Goal: Task Accomplishment & Management: Manage account settings

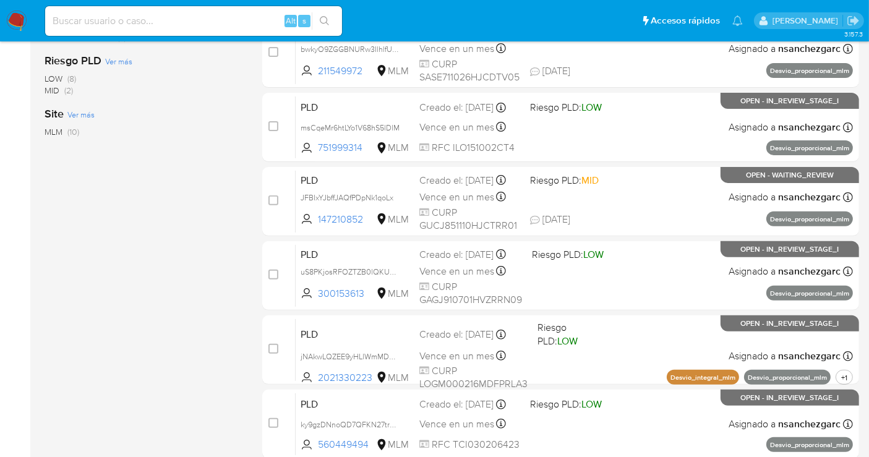
scroll to position [412, 0]
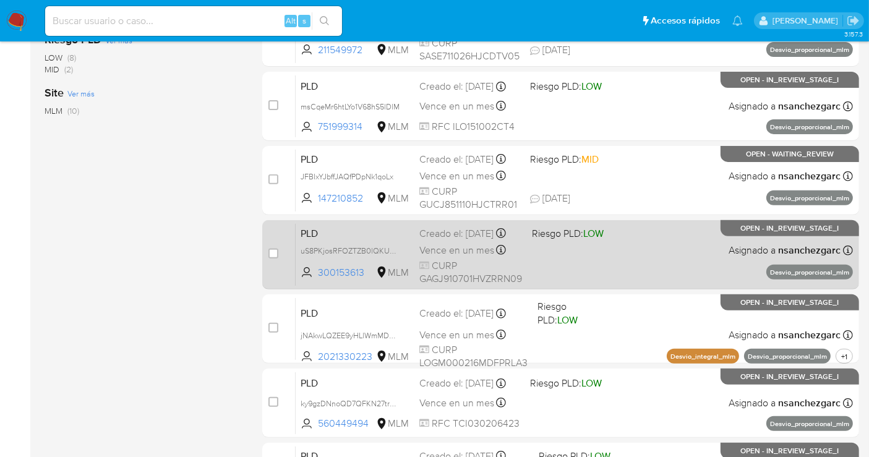
click at [419, 252] on div "PLD uS8PKjosRFOZTZB0lQKUdwuo 300153613 MLM Riesgo PLD: LOW Creado el: 12/08/202…" at bounding box center [574, 254] width 557 height 62
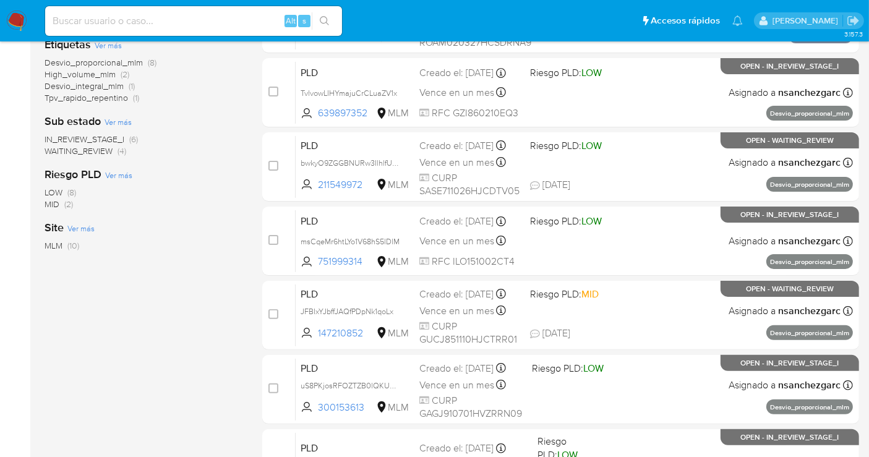
scroll to position [275, 0]
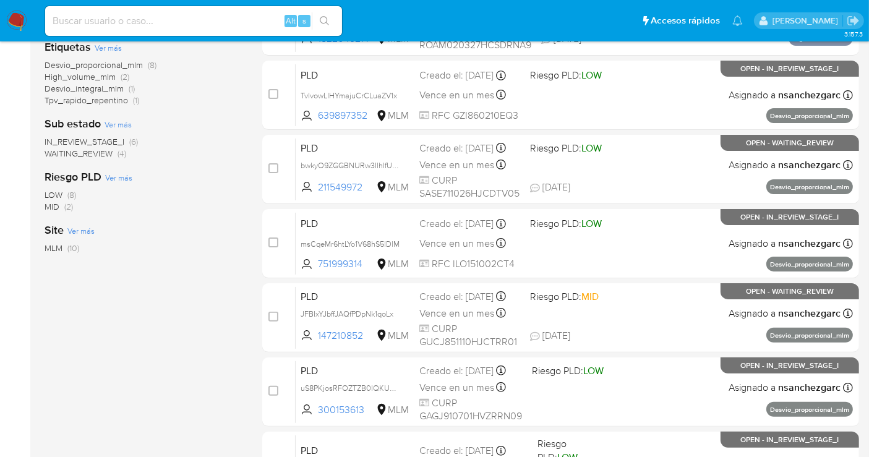
click at [20, 11] on img at bounding box center [16, 21] width 21 height 21
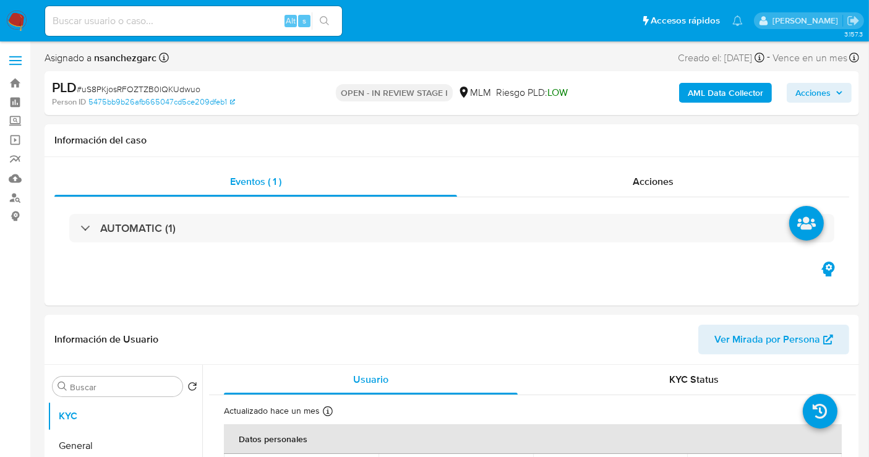
select select "10"
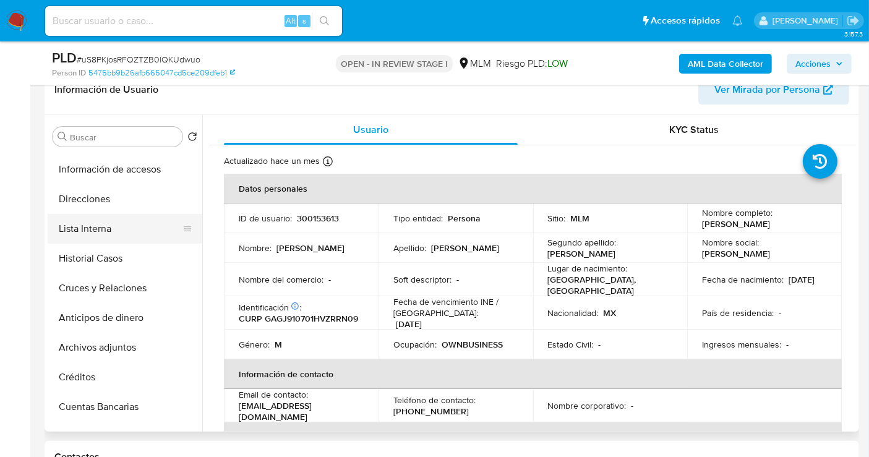
scroll to position [137, 0]
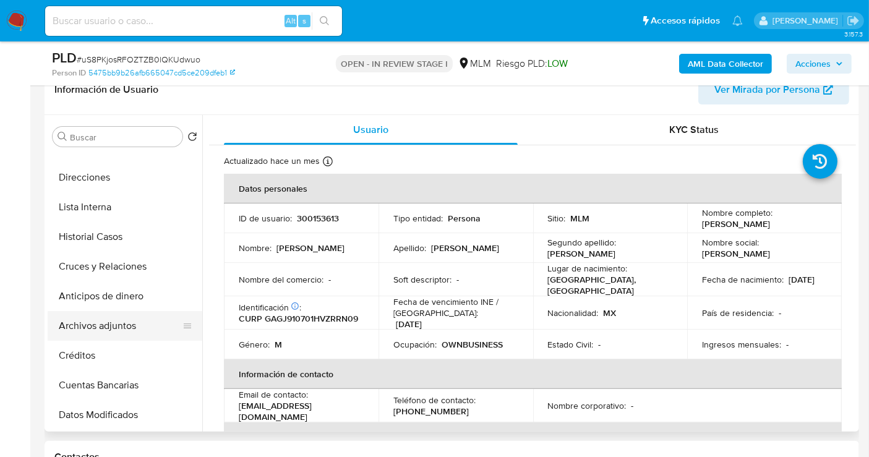
click at [103, 330] on button "Archivos adjuntos" at bounding box center [120, 326] width 145 height 30
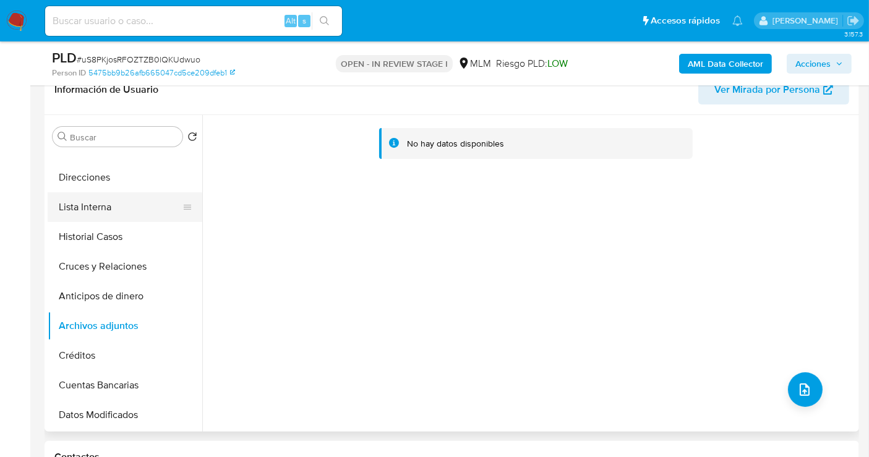
scroll to position [0, 0]
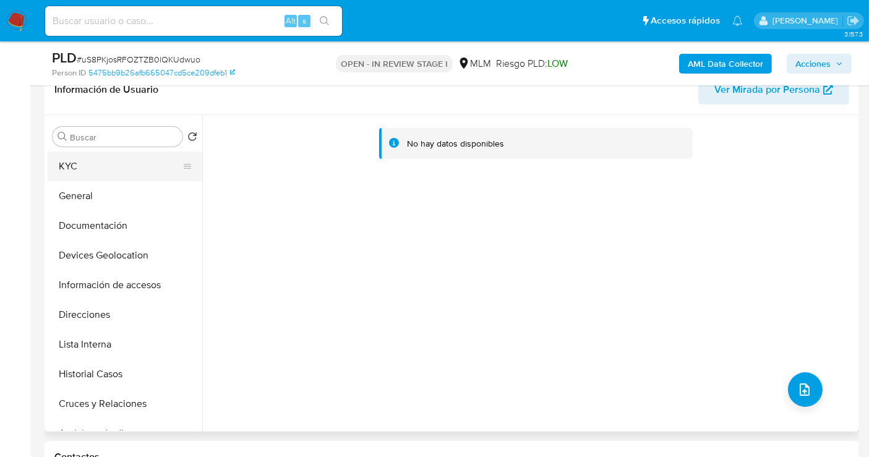
click at [64, 163] on button "KYC" at bounding box center [120, 167] width 145 height 30
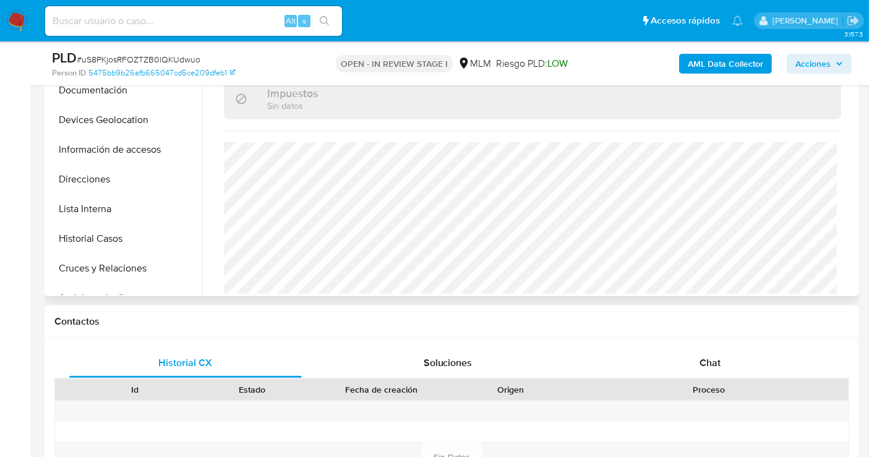
scroll to position [549, 0]
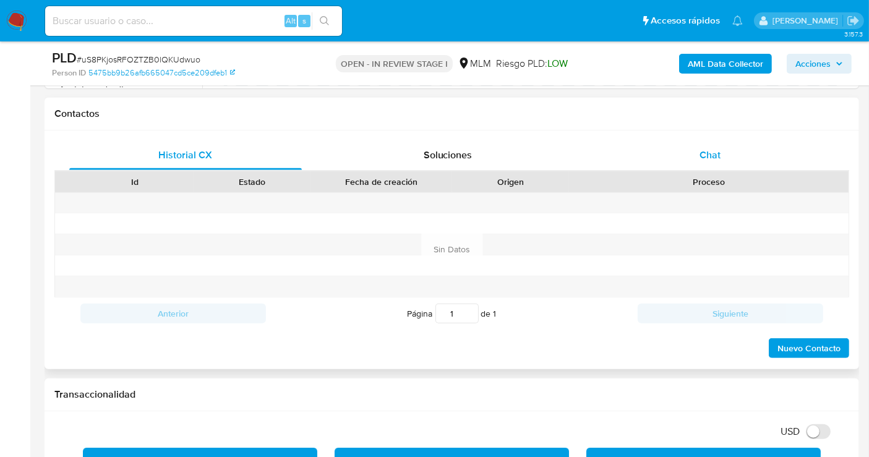
click at [707, 153] on span "Chat" at bounding box center [709, 155] width 21 height 14
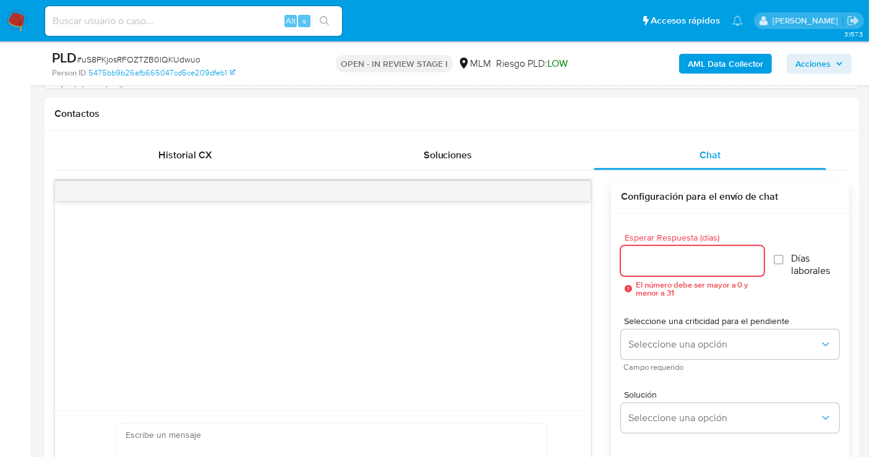
click at [665, 255] on input "Esperar Respuesta (días)" at bounding box center [692, 261] width 143 height 16
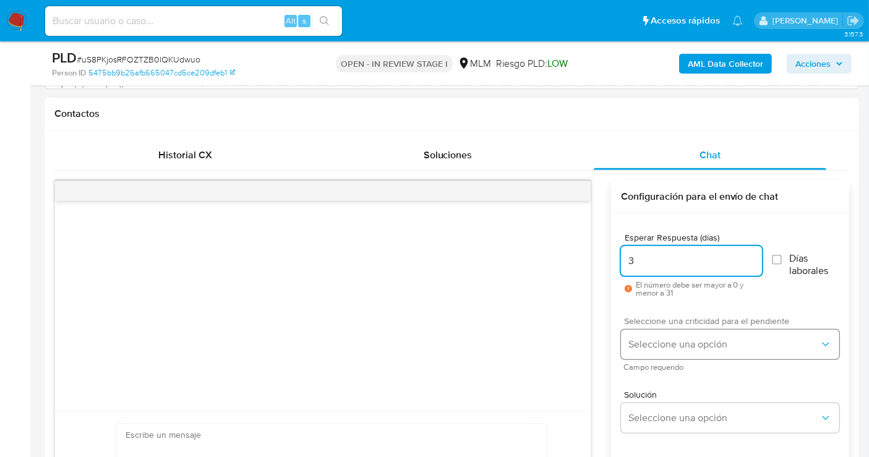
type input "3"
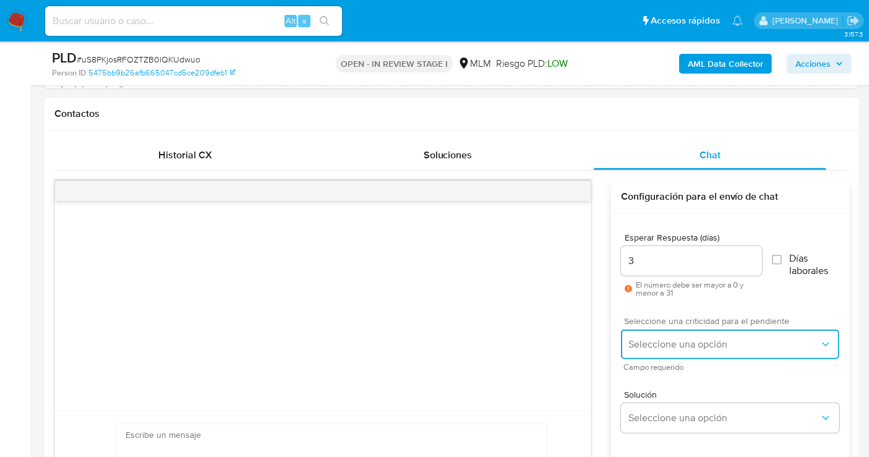
click at [677, 332] on button "Seleccione una opción" at bounding box center [730, 345] width 218 height 30
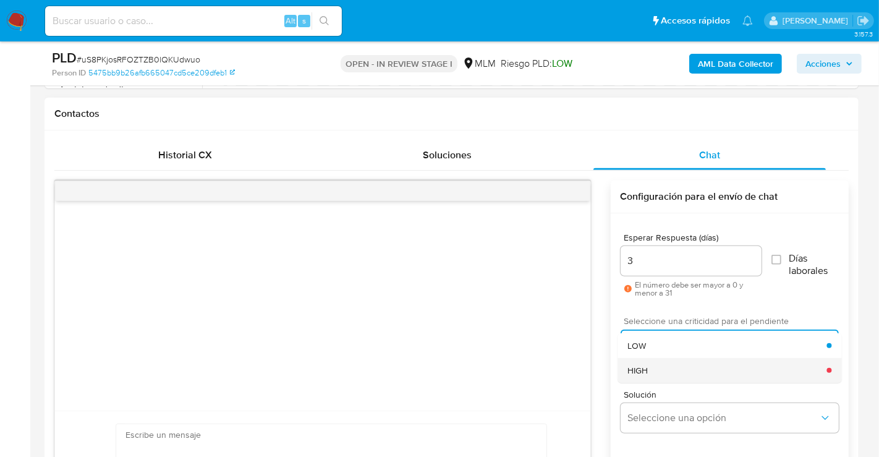
click at [656, 370] on div "HIGH" at bounding box center [727, 370] width 199 height 25
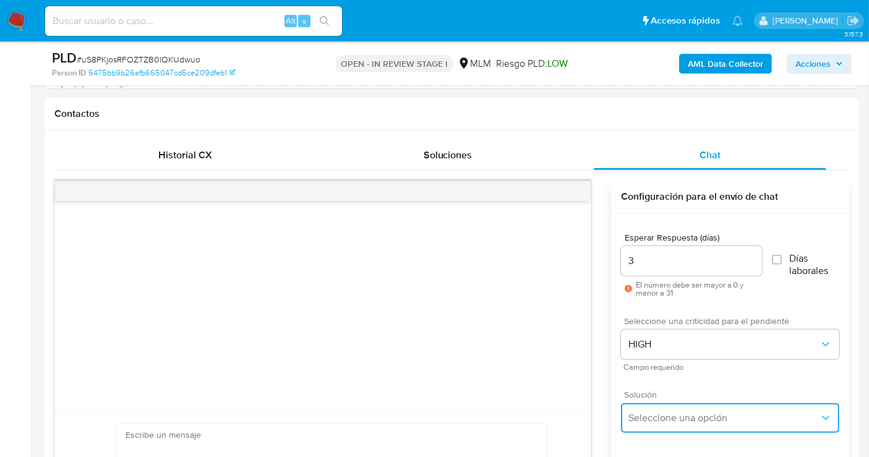
click at [651, 409] on button "Seleccione una opción" at bounding box center [730, 418] width 218 height 30
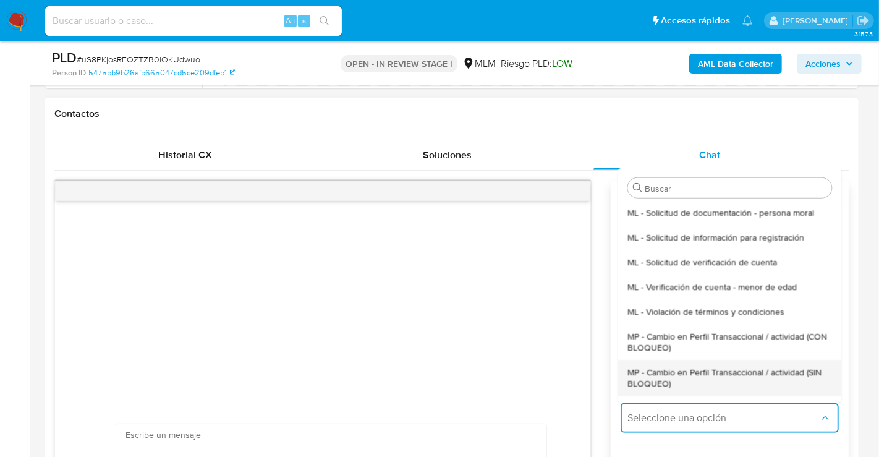
click at [638, 388] on div "MP - Cambio en Perfil Transaccional / actividad (SIN BLOQUEO)" at bounding box center [730, 377] width 204 height 36
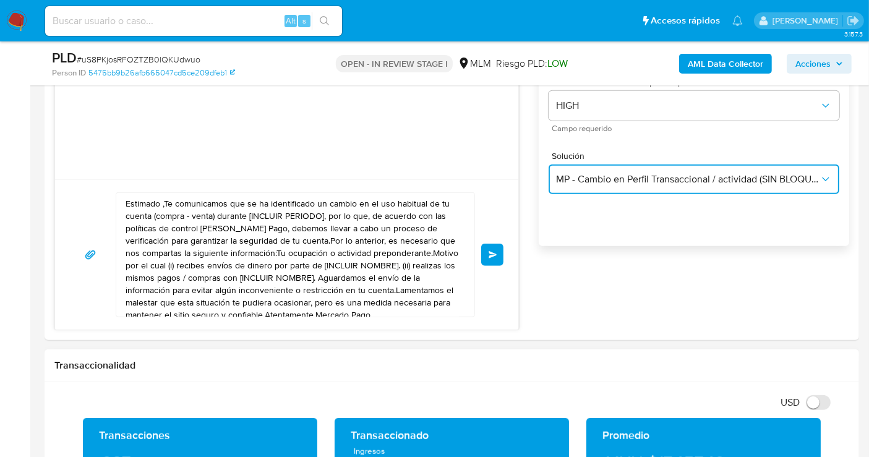
scroll to position [893, 0]
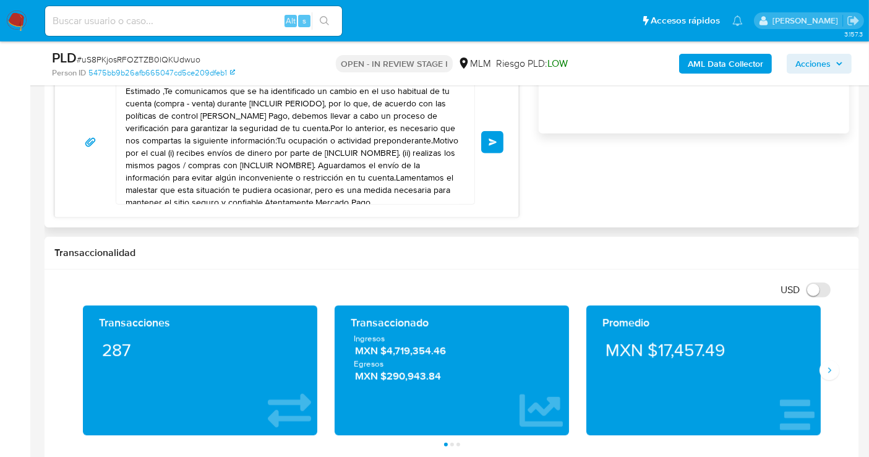
click at [211, 124] on textarea "Estimado ,Te comunicamos que se ha identificado un cambio en el uso habitual de…" at bounding box center [292, 142] width 333 height 124
paste textarea "cliente se ha identificado un cambio en el uso habitual de tu cuenta para garan…"
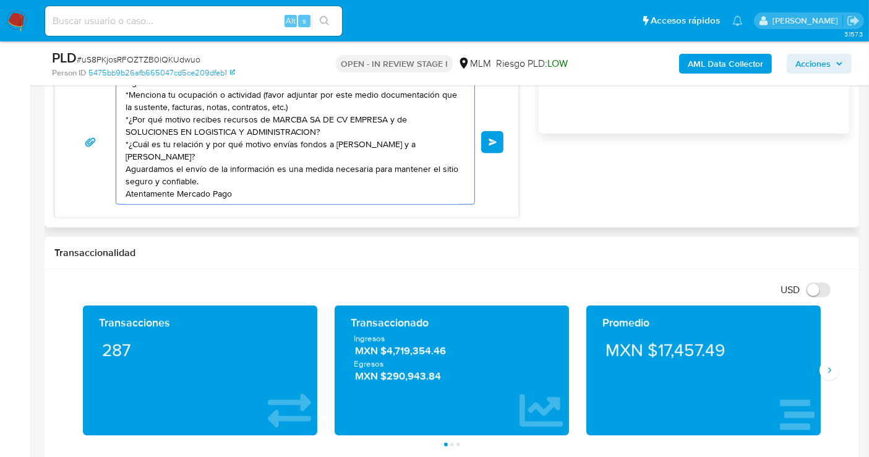
scroll to position [0, 0]
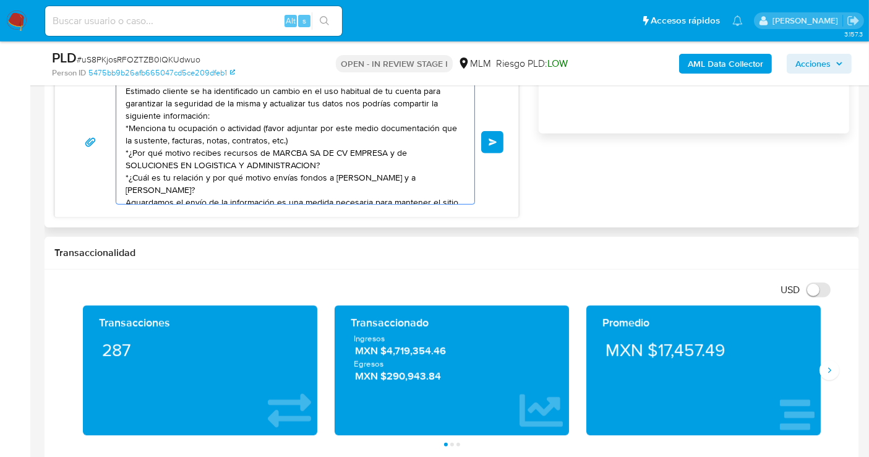
type textarea "Estimado cliente se ha identificado un cambio en el uso habitual de tu cuenta p…"
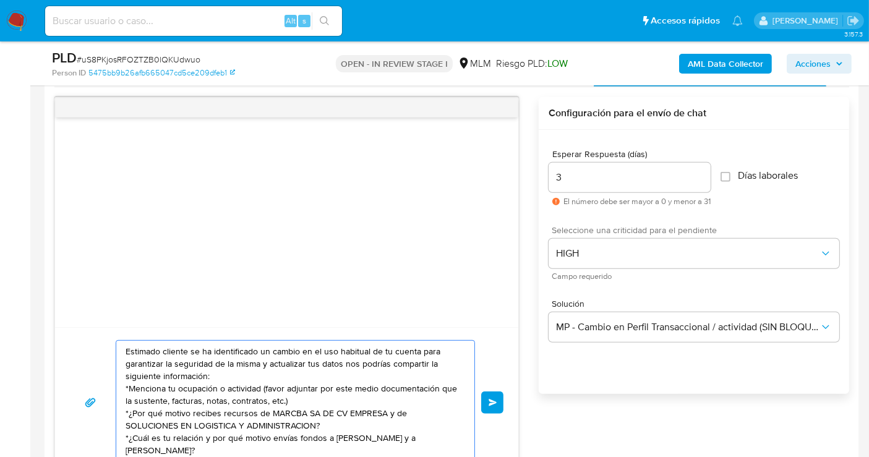
scroll to position [687, 0]
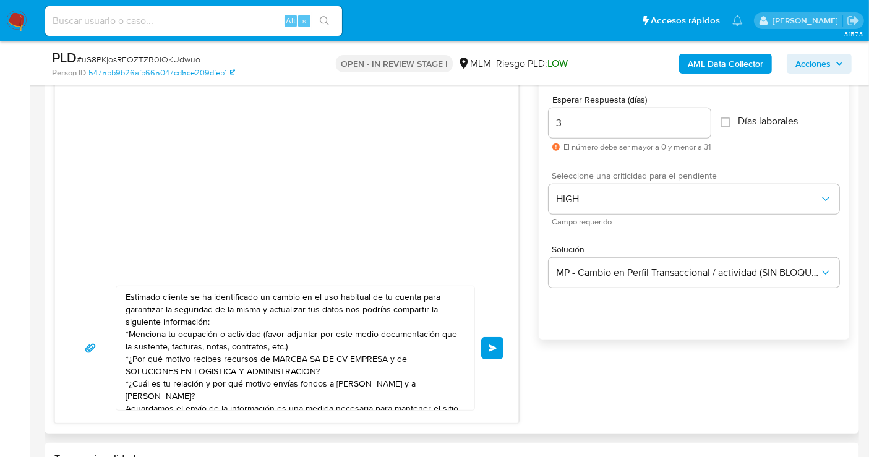
click at [495, 349] on span "Enviar" at bounding box center [493, 347] width 9 height 7
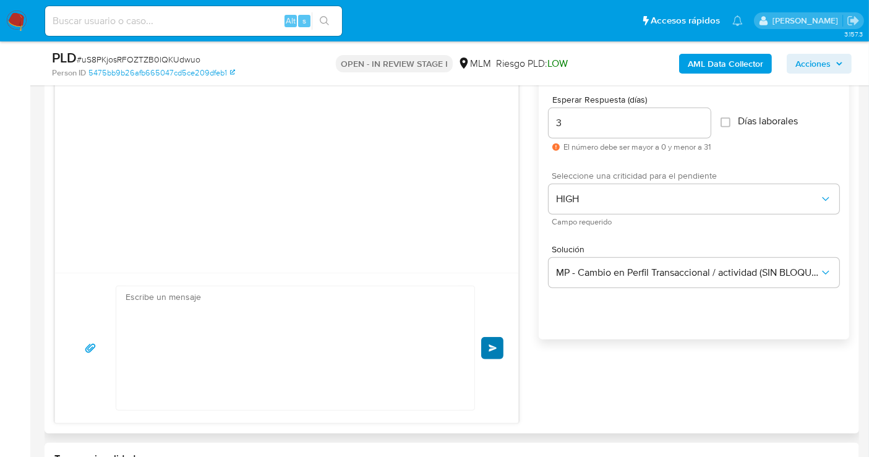
scroll to position [7, 0]
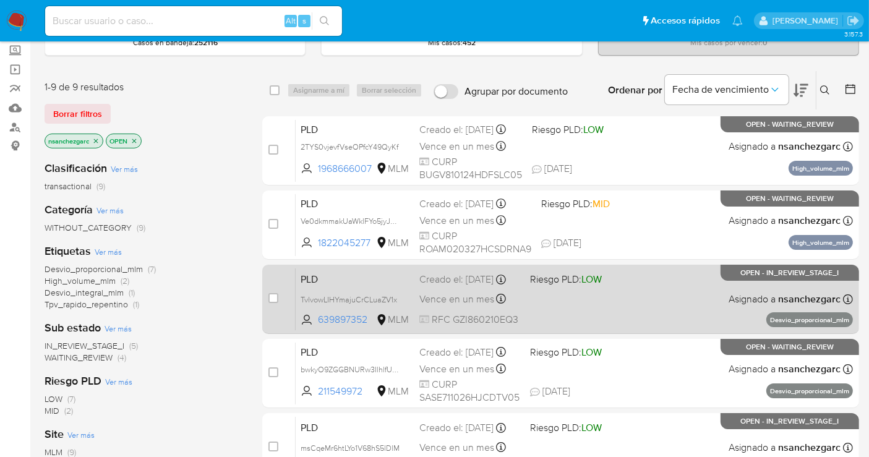
scroll to position [137, 0]
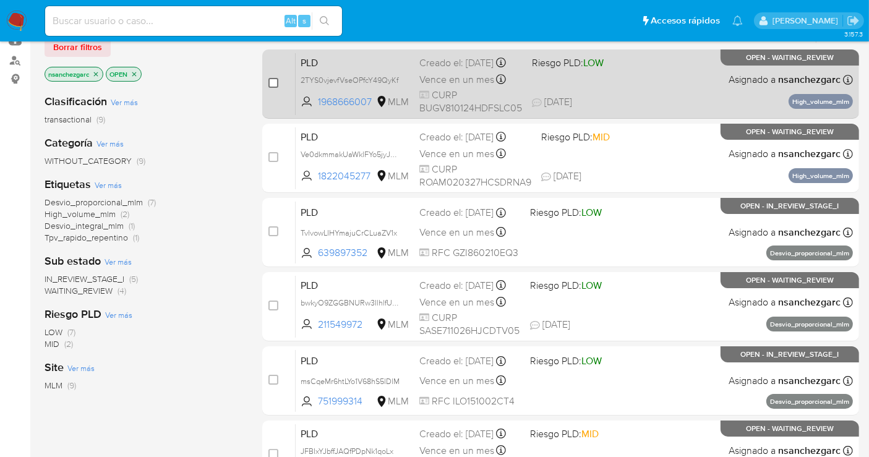
click at [272, 82] on input "checkbox" at bounding box center [273, 83] width 10 height 10
checkbox input "true"
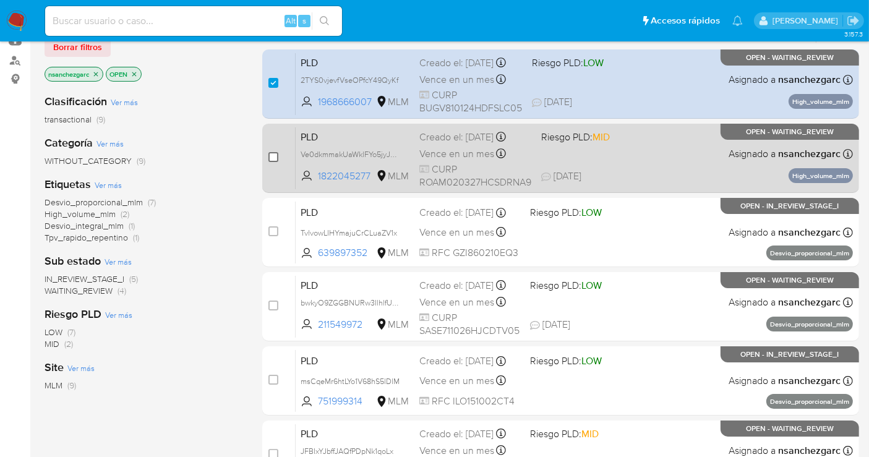
click at [273, 158] on input "checkbox" at bounding box center [273, 157] width 10 height 10
checkbox input "true"
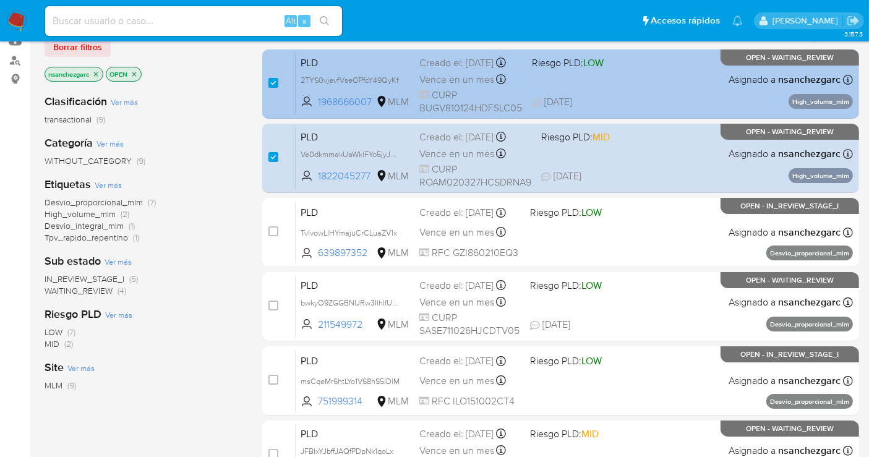
click at [268, 87] on div "case-item-checkbox" at bounding box center [273, 83] width 10 height 12
click at [271, 89] on div "case-item-checkbox" at bounding box center [273, 84] width 10 height 15
click at [271, 87] on div "case-item-checkbox" at bounding box center [273, 83] width 10 height 12
click at [456, 99] on span "CURP BUGV810124HDFSLC05" at bounding box center [470, 101] width 103 height 27
click at [275, 86] on input "checkbox" at bounding box center [273, 83] width 10 height 10
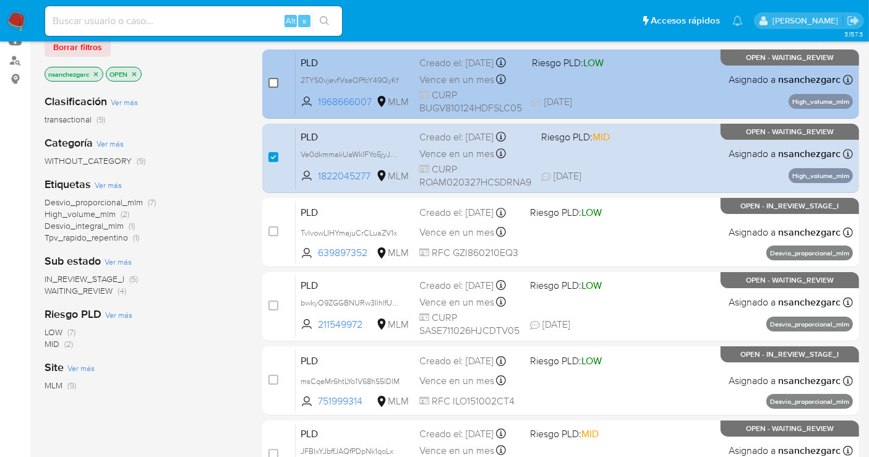
checkbox input "false"
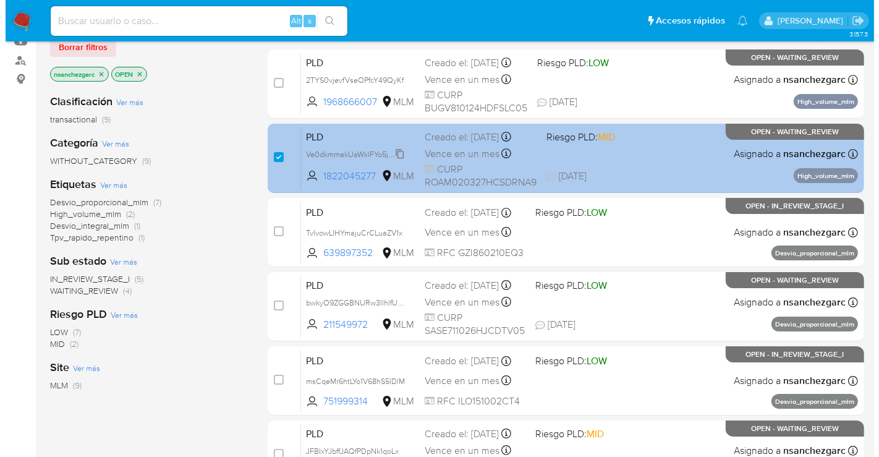
scroll to position [0, 0]
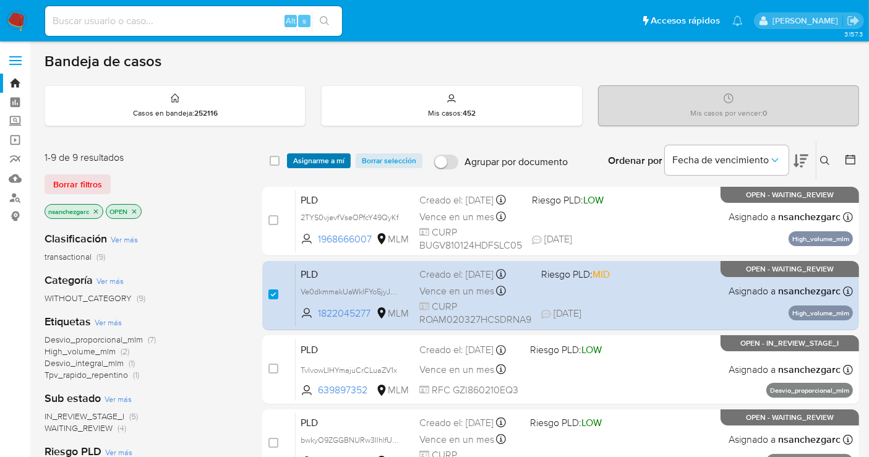
click at [332, 160] on span "Asignarme a mí" at bounding box center [318, 161] width 51 height 12
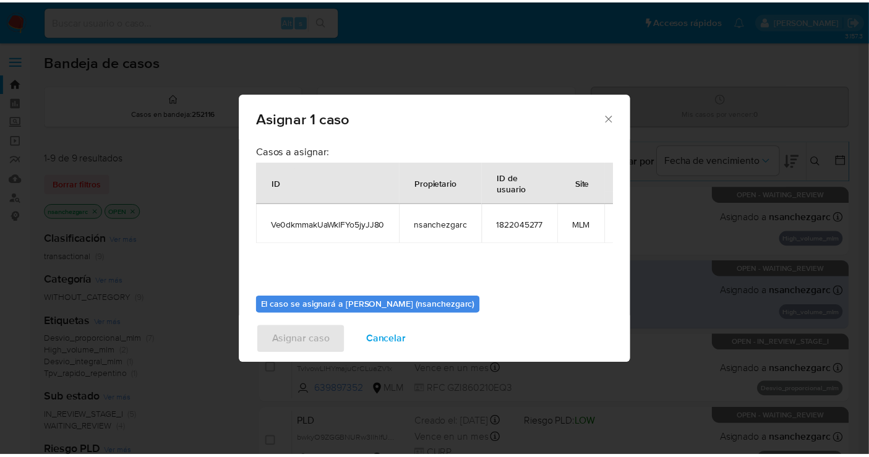
scroll to position [74, 0]
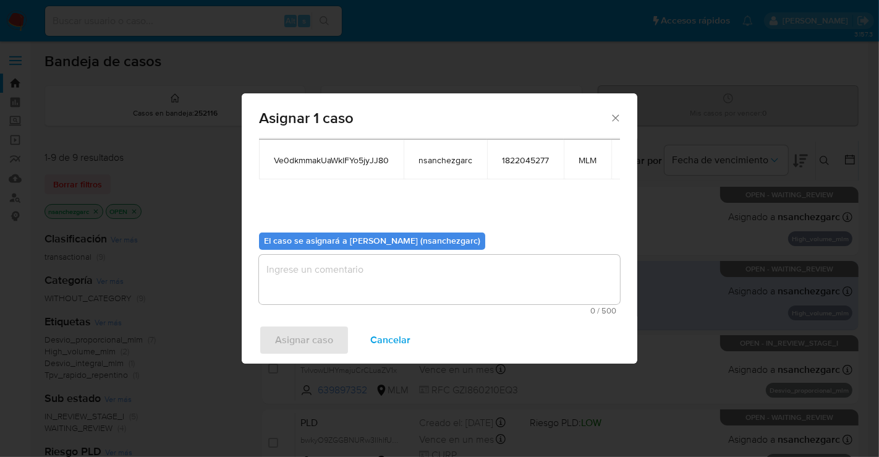
click at [311, 258] on textarea "assign-modal" at bounding box center [439, 279] width 361 height 49
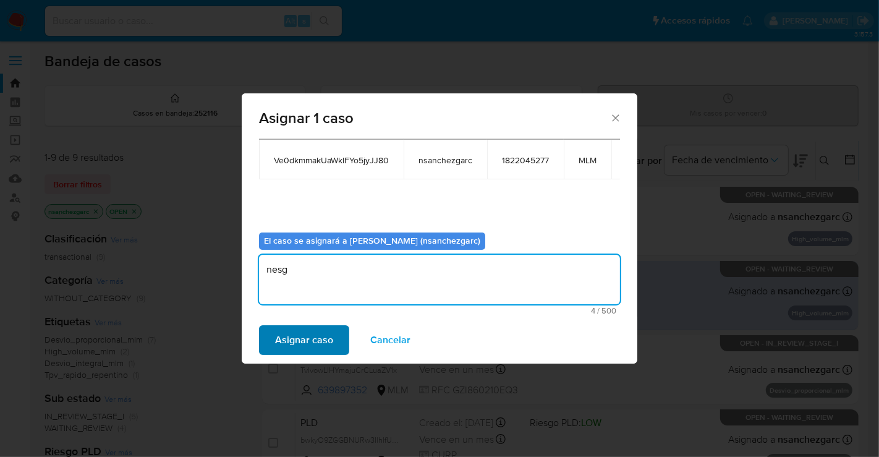
type textarea "nesg"
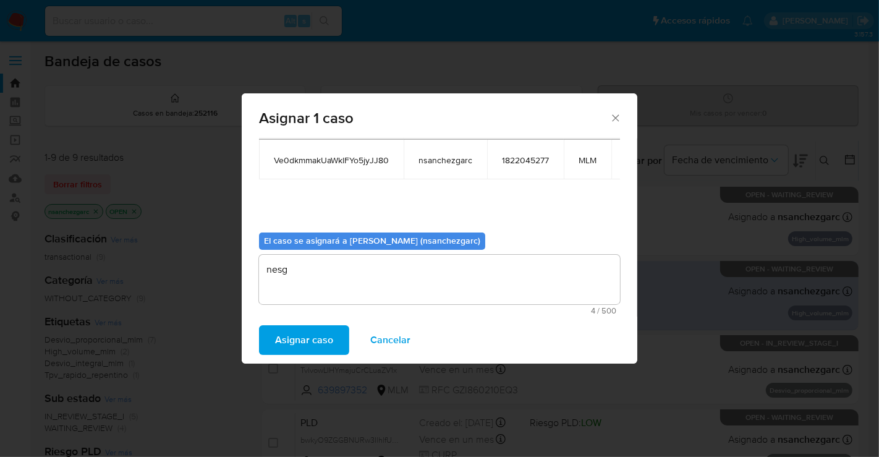
click at [285, 341] on span "Asignar caso" at bounding box center [304, 340] width 58 height 27
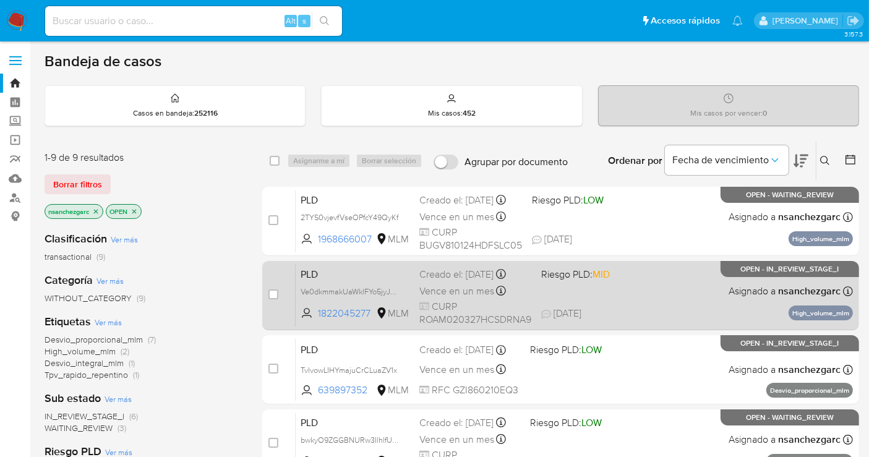
click at [420, 281] on div "PLD Ve0dkmmakUaWklFYo5jyJJ80 1822045277 MLM Riesgo PLD: MID Creado el: 12/08/20…" at bounding box center [574, 295] width 557 height 62
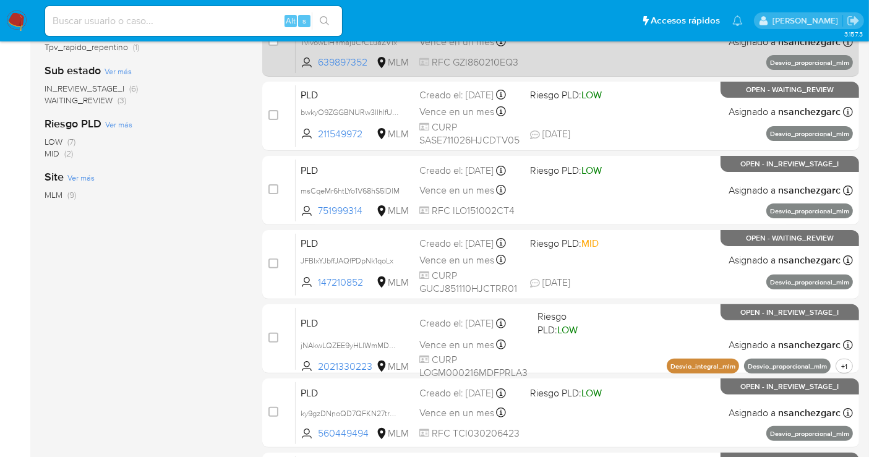
scroll to position [306, 0]
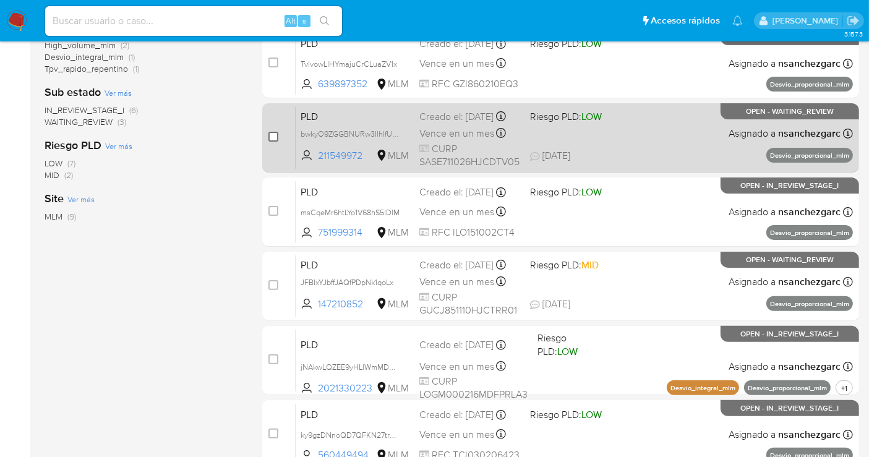
click at [268, 133] on input "checkbox" at bounding box center [273, 137] width 10 height 10
checkbox input "true"
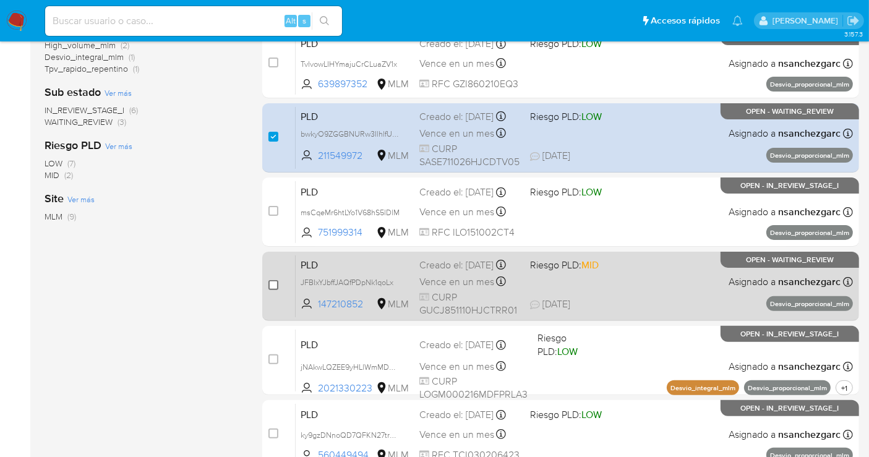
click at [275, 283] on input "checkbox" at bounding box center [273, 285] width 10 height 10
checkbox input "true"
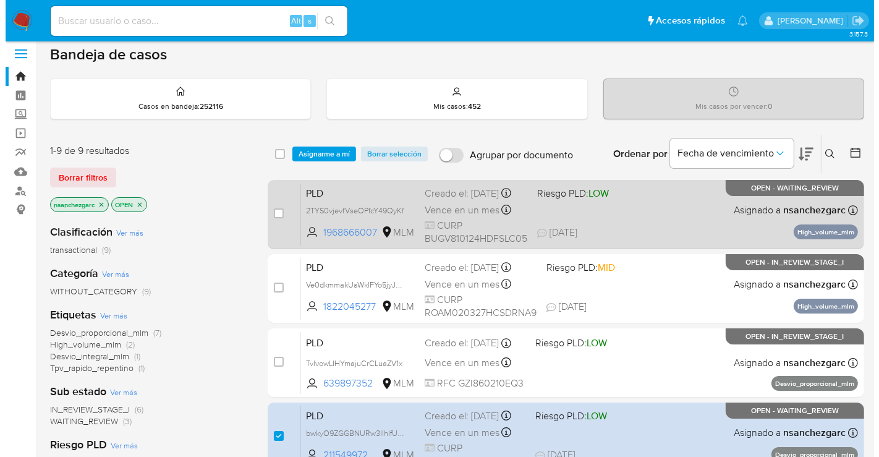
scroll to position [0, 0]
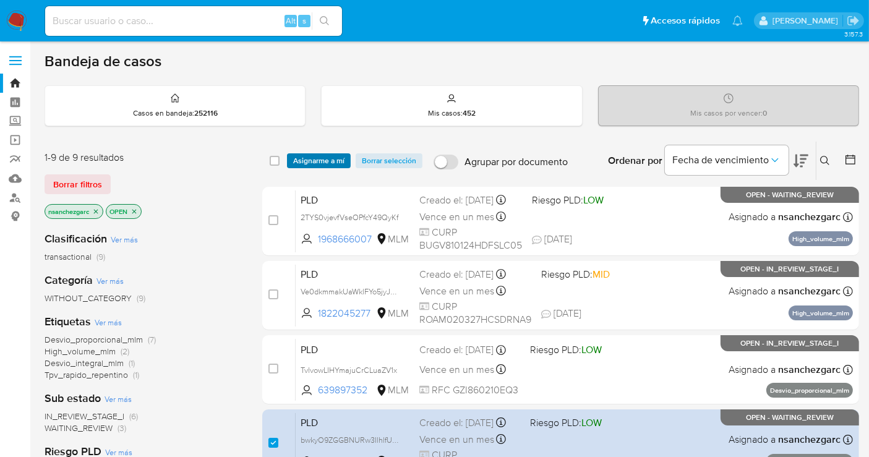
click at [318, 156] on span "Asignarme a mí" at bounding box center [318, 161] width 51 height 12
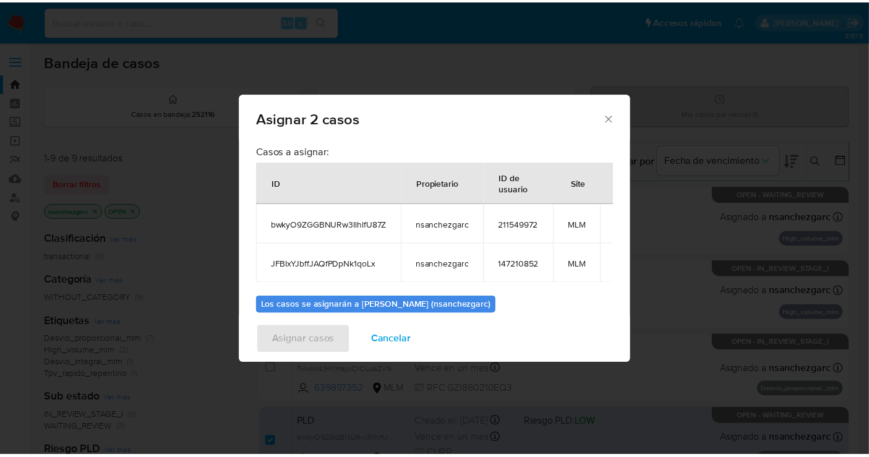
scroll to position [70, 0]
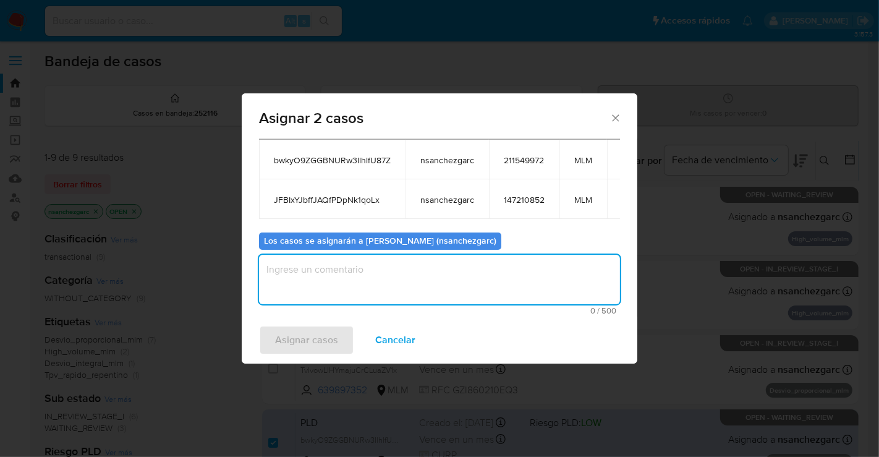
click at [302, 280] on textarea "assign-modal" at bounding box center [439, 279] width 361 height 49
type textarea "nesg"
click at [304, 327] on span "Asignar casos" at bounding box center [306, 340] width 63 height 27
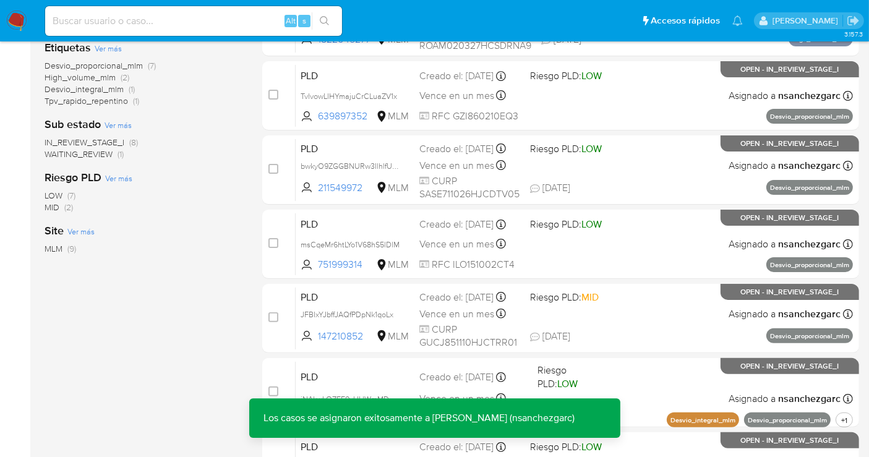
scroll to position [275, 0]
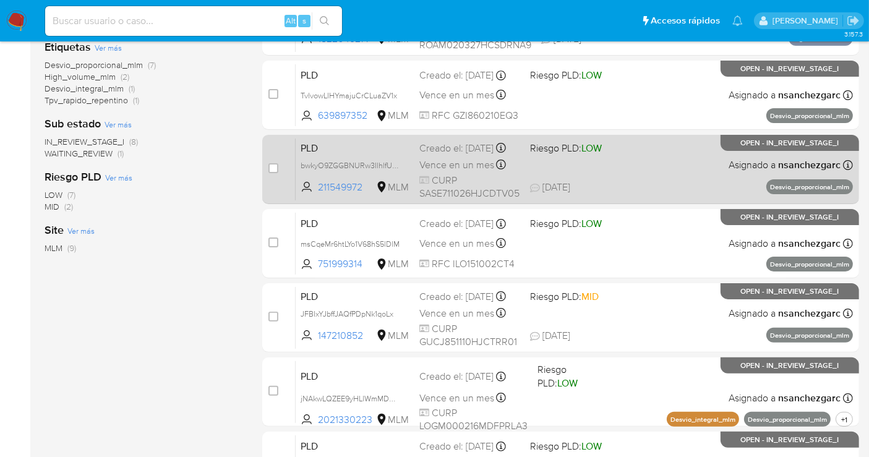
click at [449, 166] on div "Vence en un mes Vence el 11/10/2025 02:07:11" at bounding box center [469, 164] width 101 height 17
click at [271, 163] on input "checkbox" at bounding box center [273, 168] width 10 height 10
checkbox input "true"
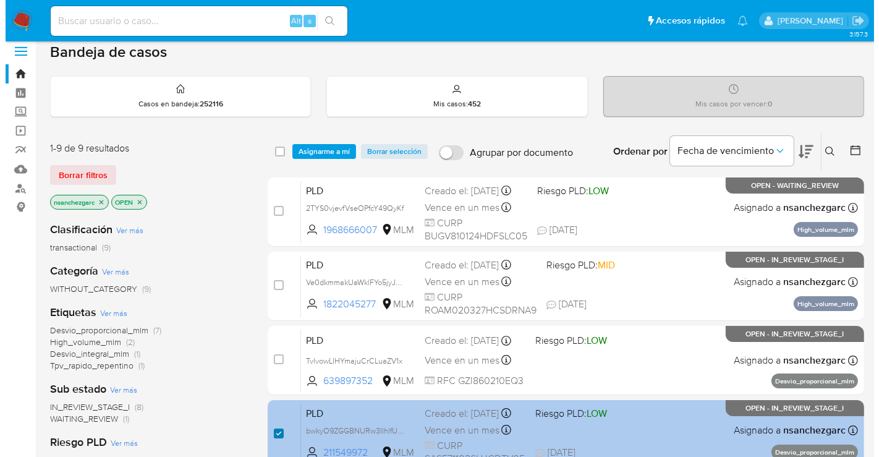
scroll to position [0, 0]
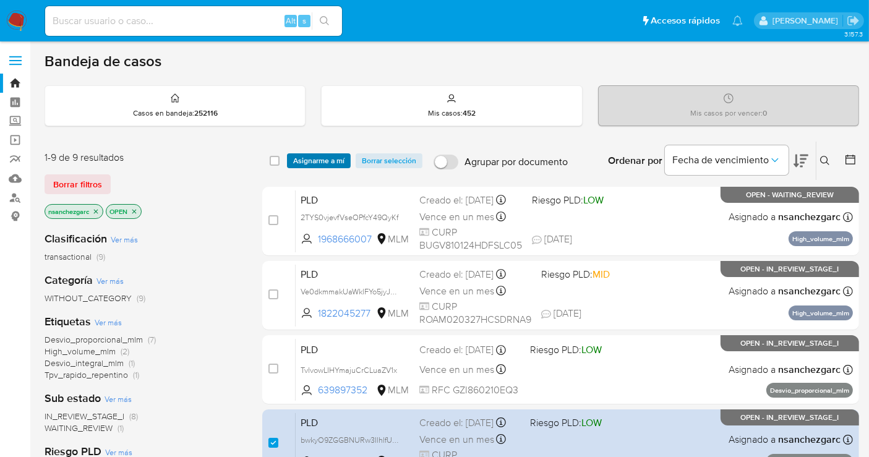
click at [308, 163] on span "Asignarme a mí" at bounding box center [318, 161] width 51 height 12
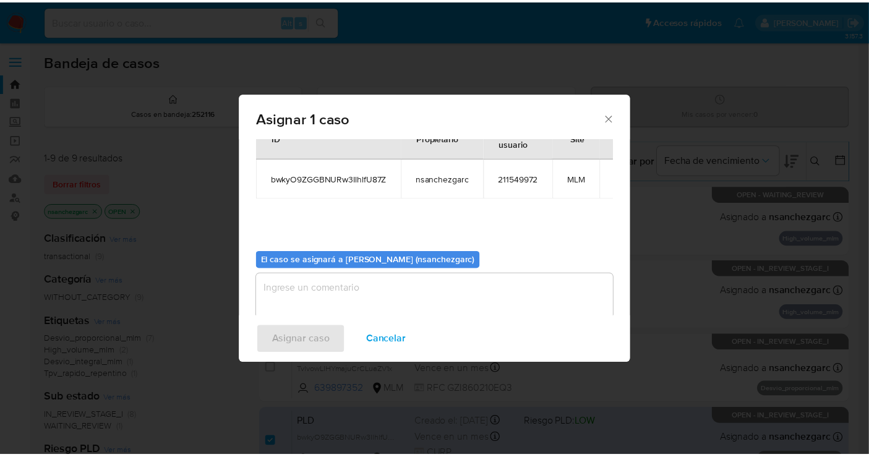
scroll to position [63, 0]
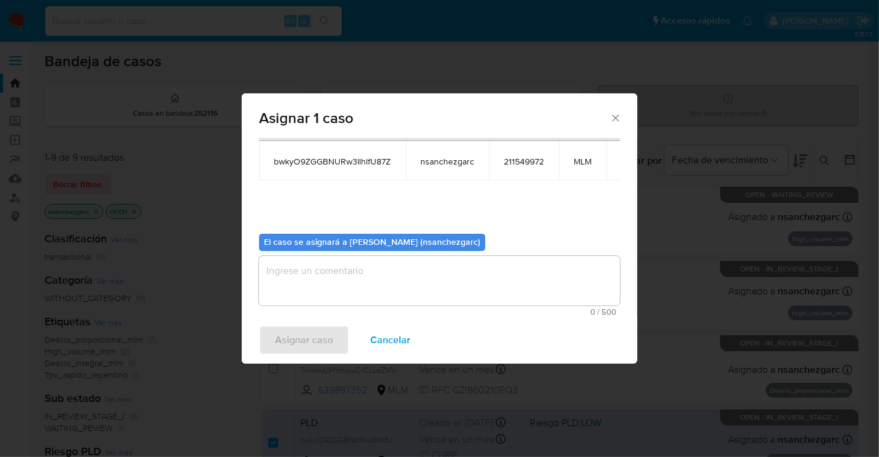
click at [328, 271] on textarea "assign-modal" at bounding box center [439, 280] width 361 height 49
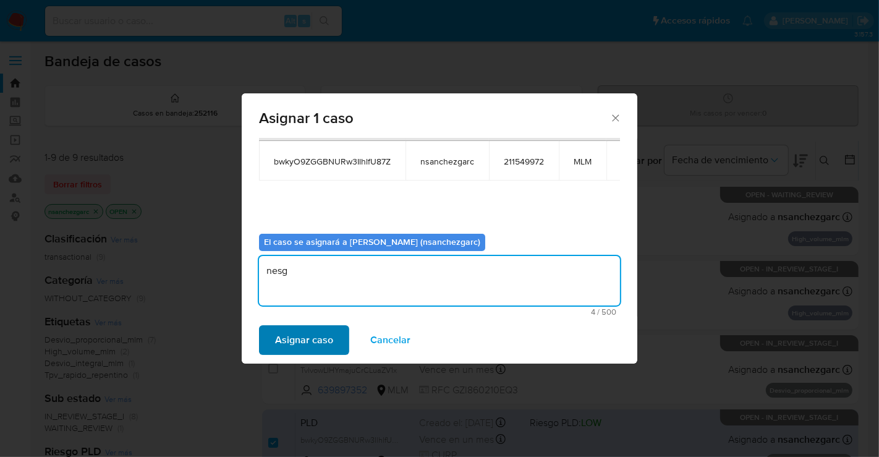
type textarea "nesg"
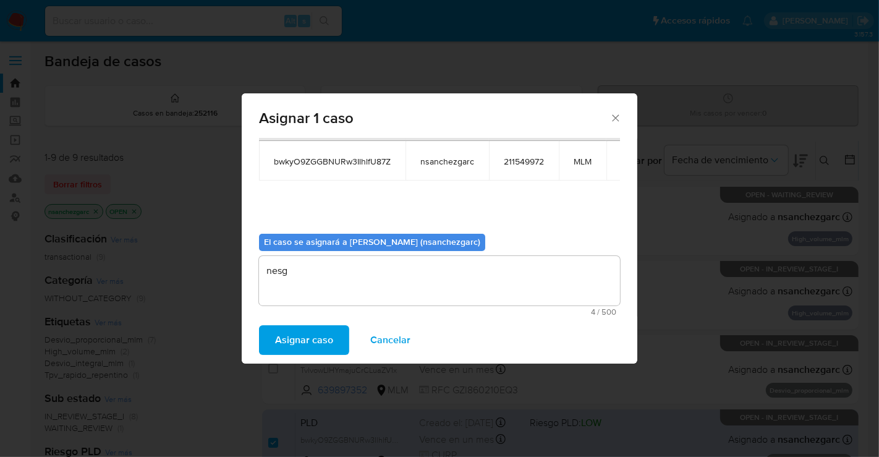
click at [307, 328] on span "Asignar caso" at bounding box center [304, 340] width 58 height 27
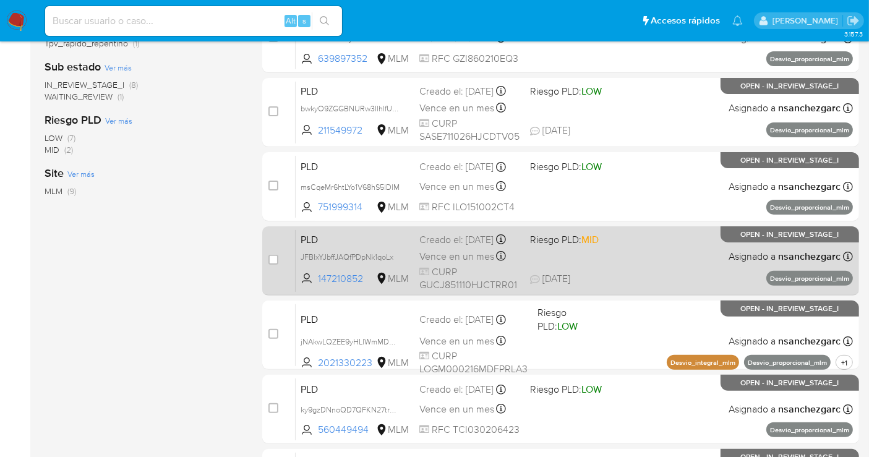
scroll to position [306, 0]
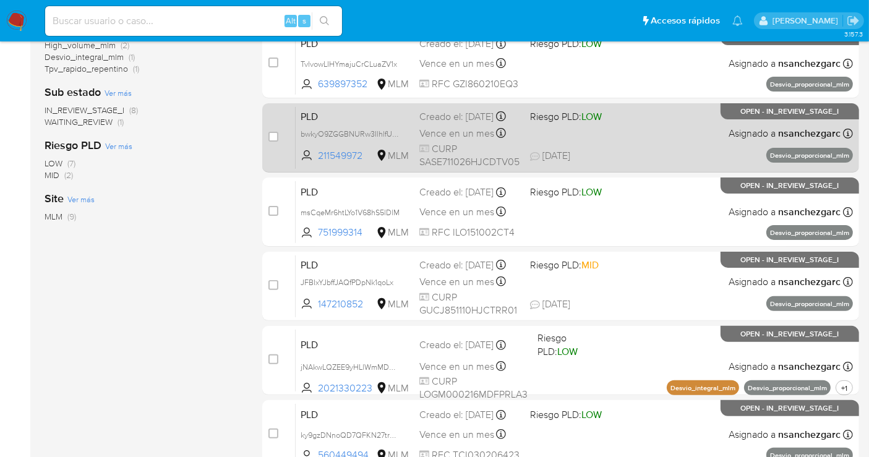
click at [432, 122] on div "Creado el: 12/08/2025 Creado el: 12/08/2025 02:07:10" at bounding box center [469, 117] width 101 height 14
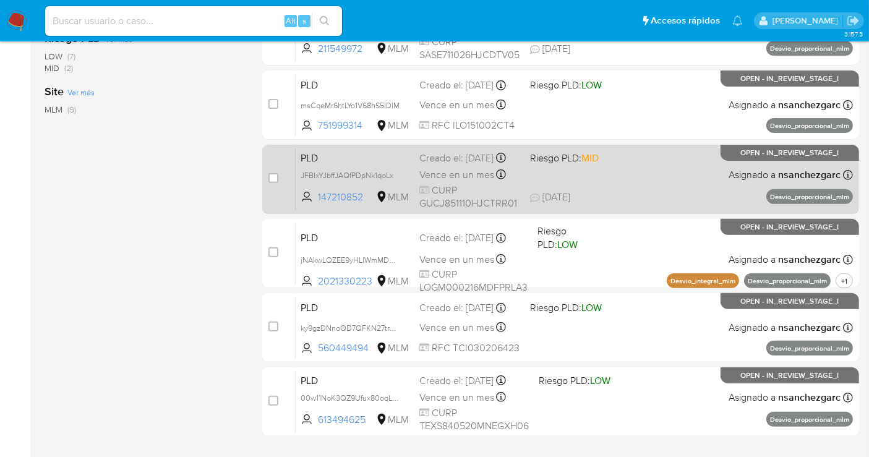
scroll to position [443, 0]
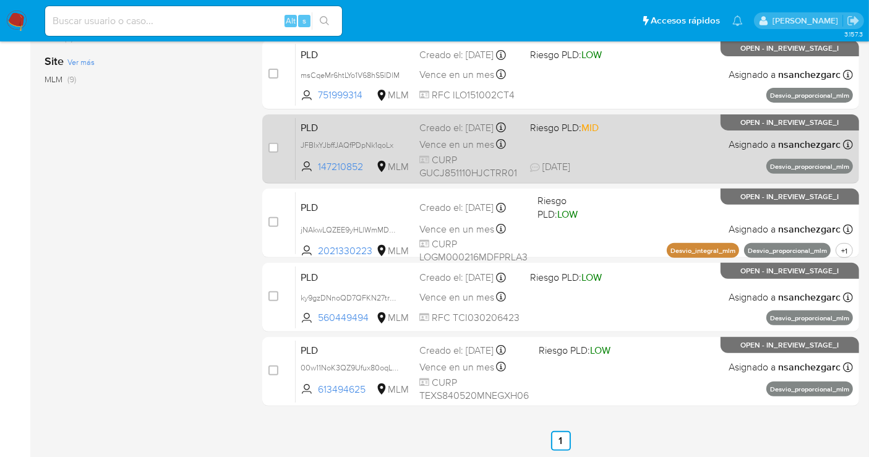
click at [414, 144] on div "PLD JFBIxYJbffJAQfPDpNk1qoLx 147210852 MLM Riesgo PLD: MID Creado el: 12/08/202…" at bounding box center [574, 148] width 557 height 62
click at [275, 149] on input "checkbox" at bounding box center [273, 148] width 10 height 10
checkbox input "true"
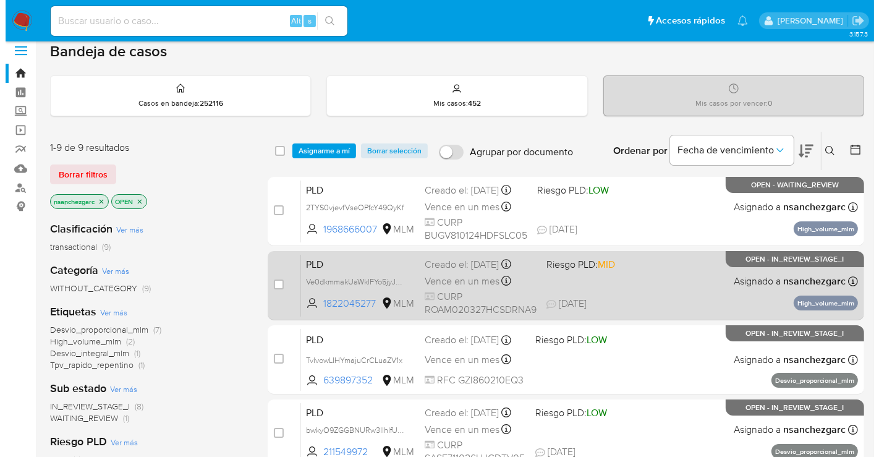
scroll to position [0, 0]
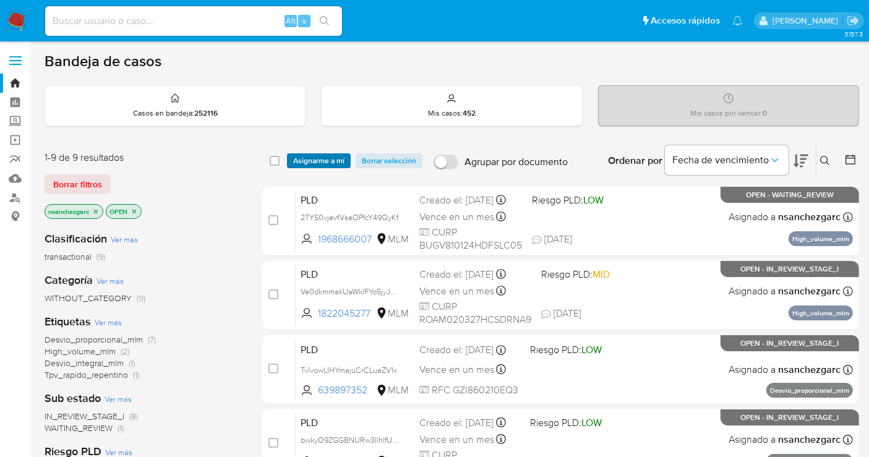
click at [326, 165] on span "Asignarme a mí" at bounding box center [318, 161] width 51 height 12
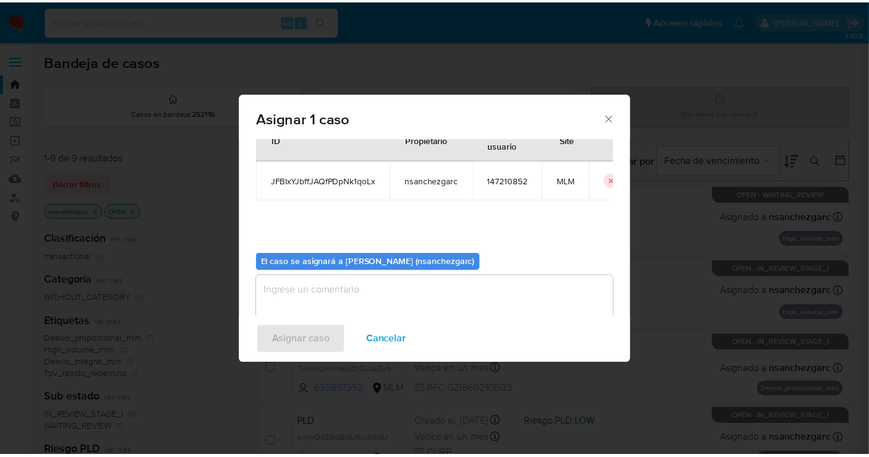
scroll to position [63, 0]
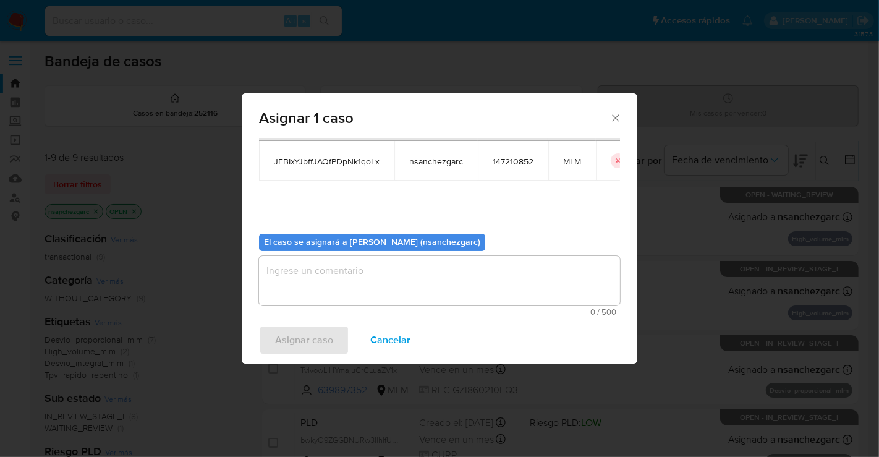
click at [317, 270] on textarea "assign-modal" at bounding box center [439, 280] width 361 height 49
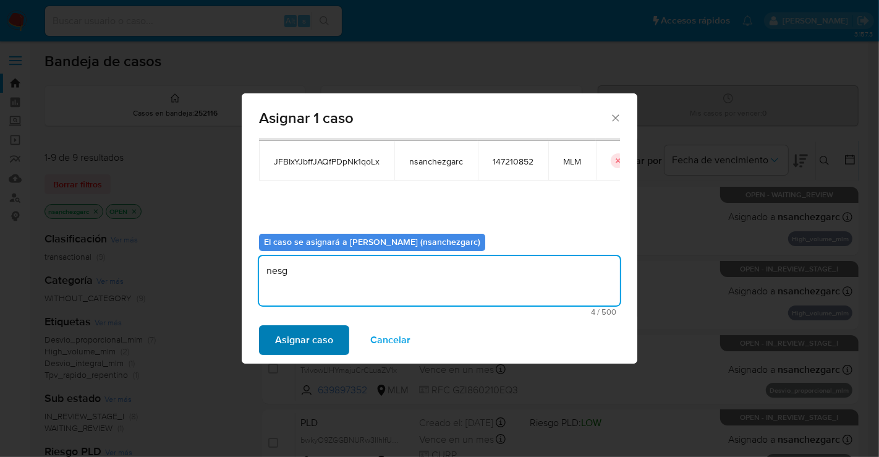
type textarea "nesg"
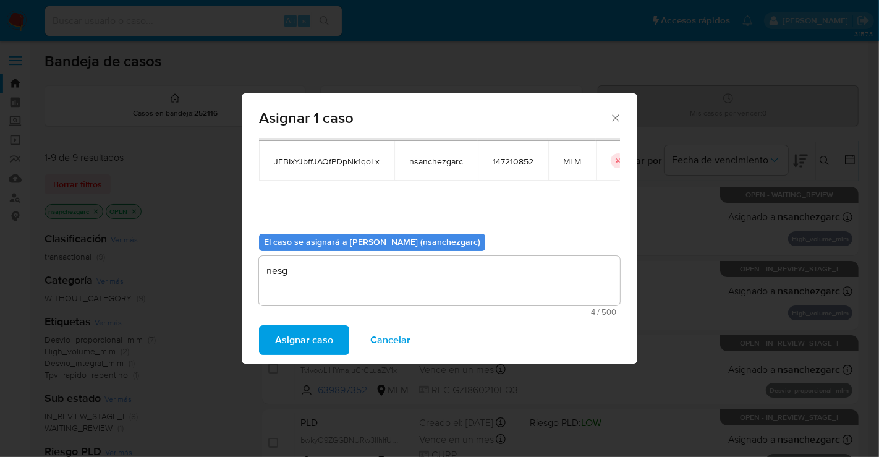
click at [283, 341] on span "Asignar caso" at bounding box center [304, 340] width 58 height 27
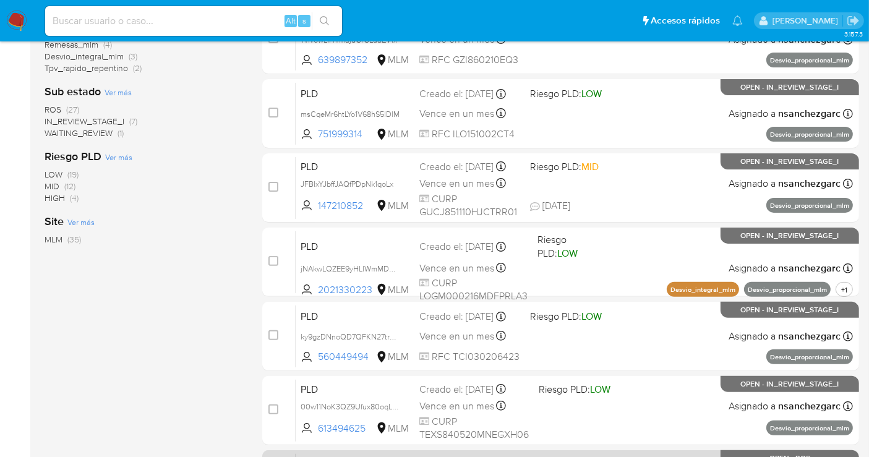
scroll to position [312, 0]
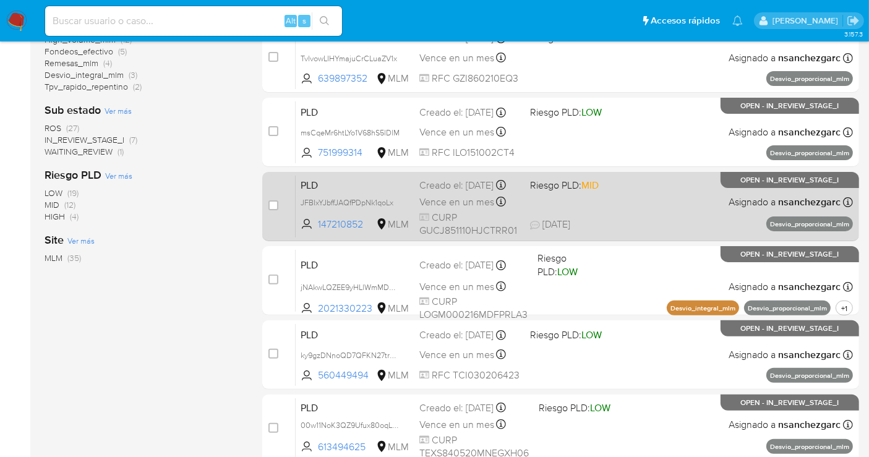
click at [430, 219] on span "CURP GUCJ851110HJCTRR01" at bounding box center [469, 224] width 101 height 27
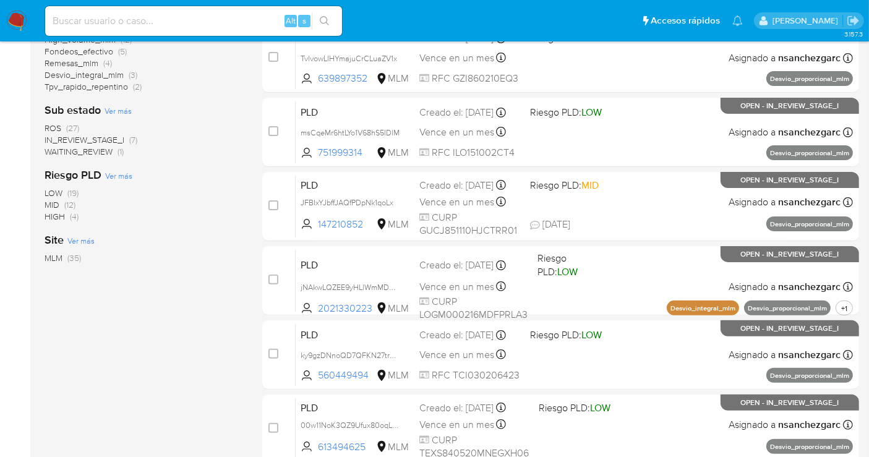
click at [12, 22] on img at bounding box center [16, 21] width 21 height 21
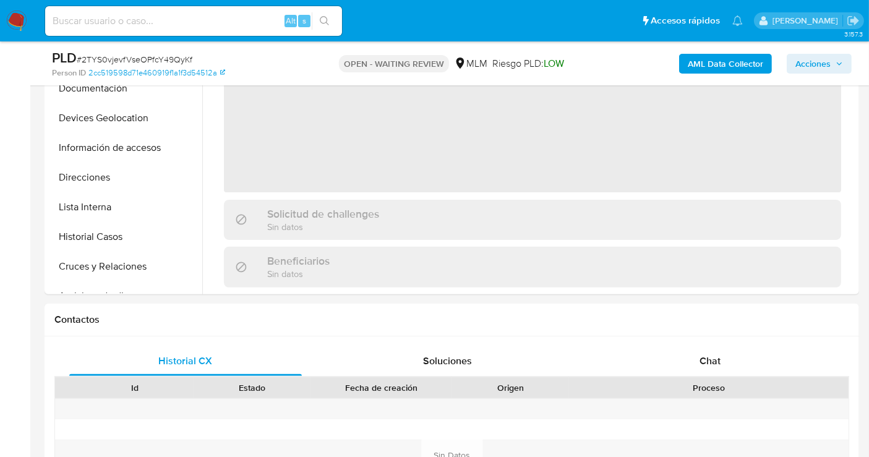
scroll to position [412, 0]
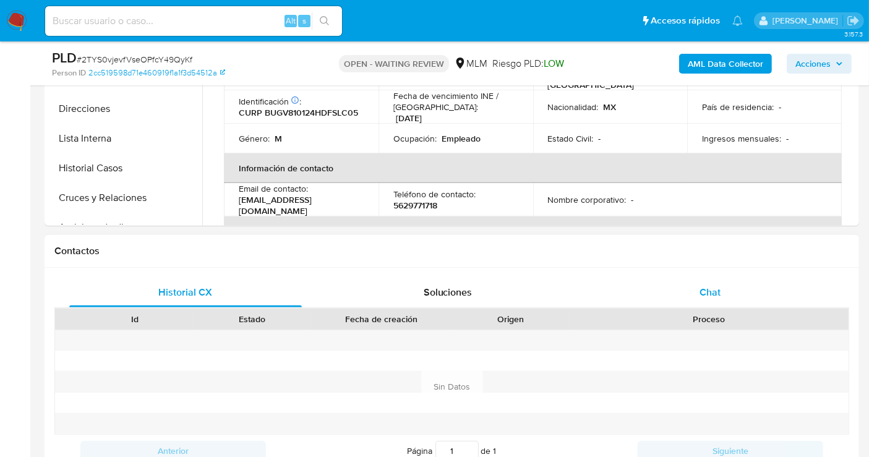
click at [701, 278] on div "Chat" at bounding box center [710, 293] width 233 height 30
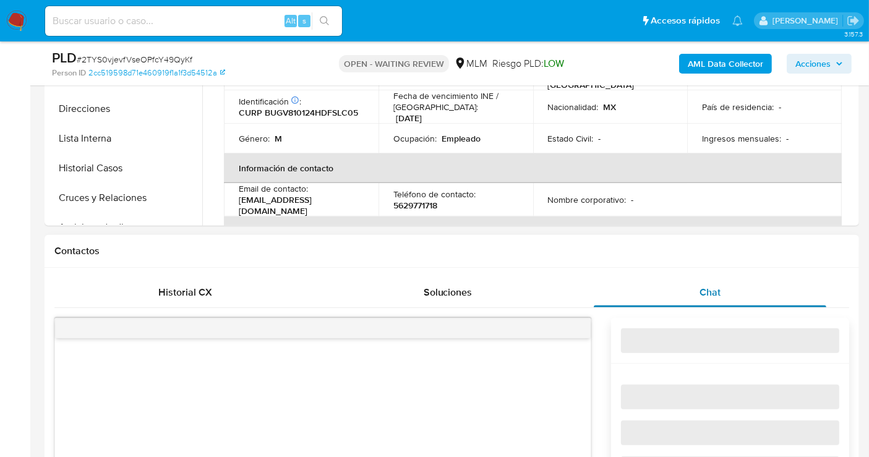
select select "10"
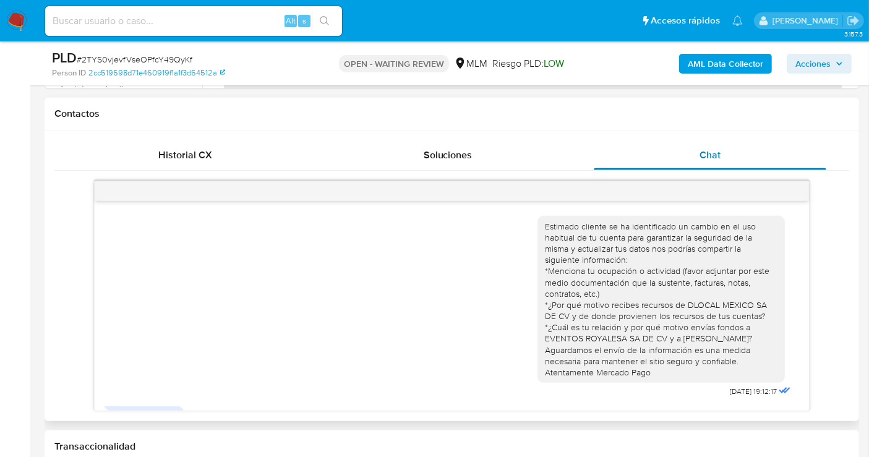
scroll to position [294, 0]
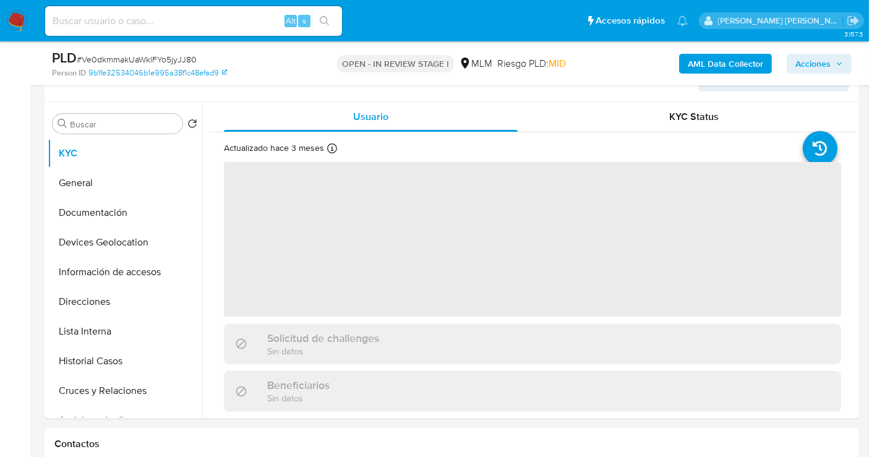
scroll to position [275, 0]
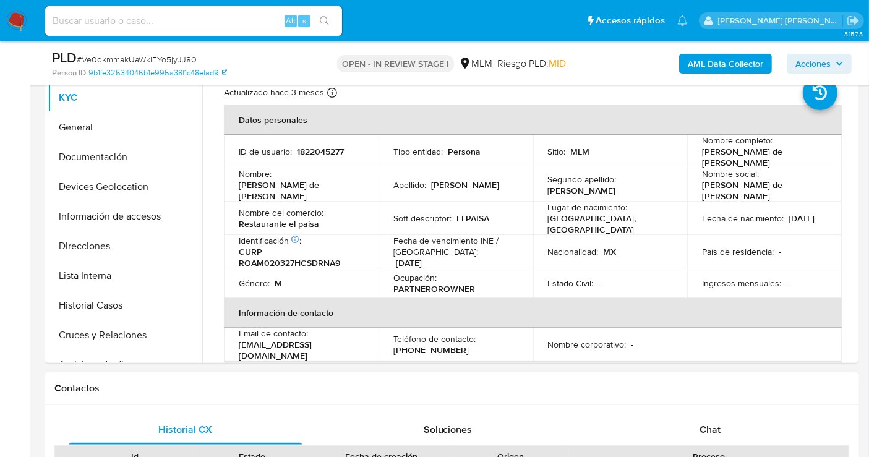
select select "10"
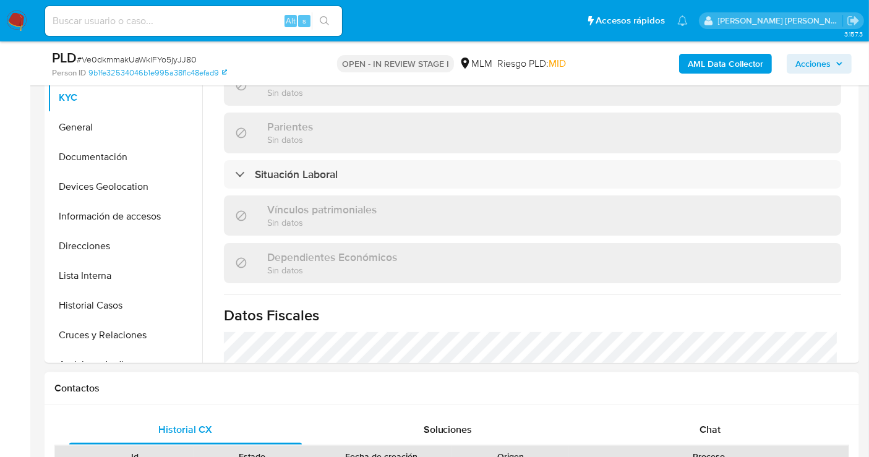
scroll to position [549, 0]
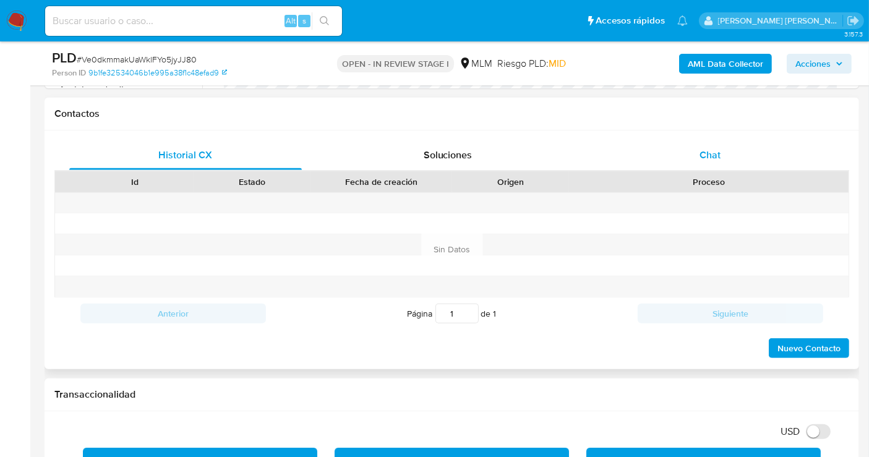
click at [699, 156] on span "Chat" at bounding box center [709, 155] width 21 height 14
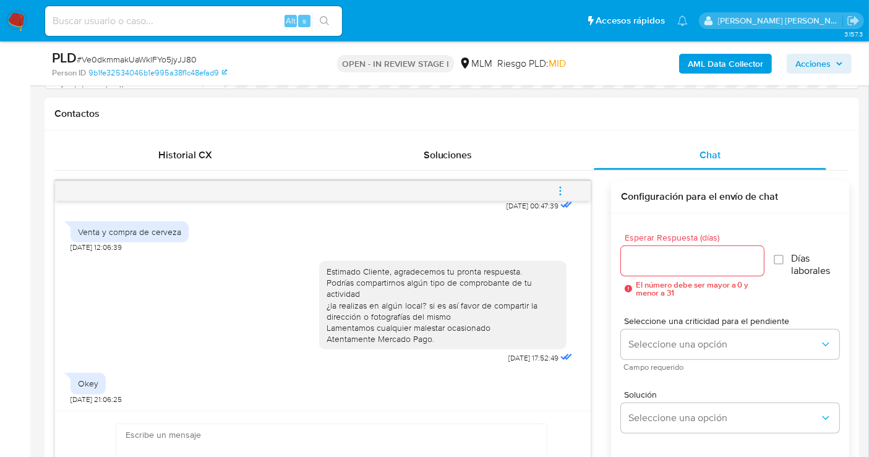
scroll to position [208, 0]
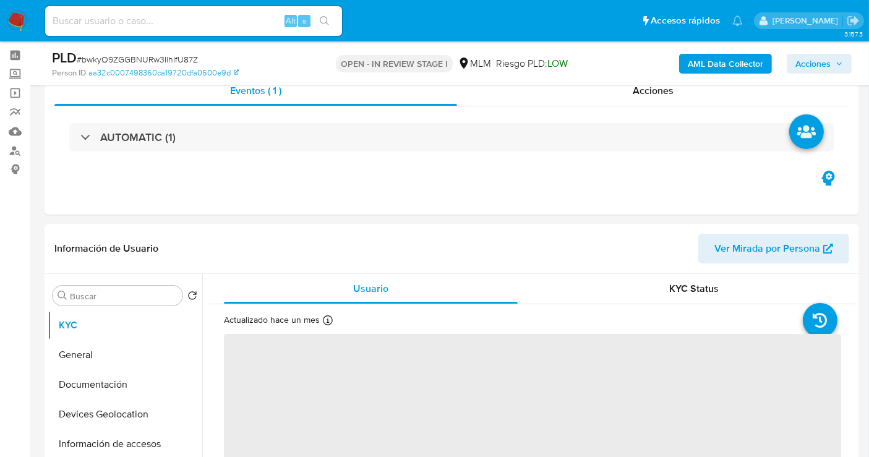
scroll to position [69, 0]
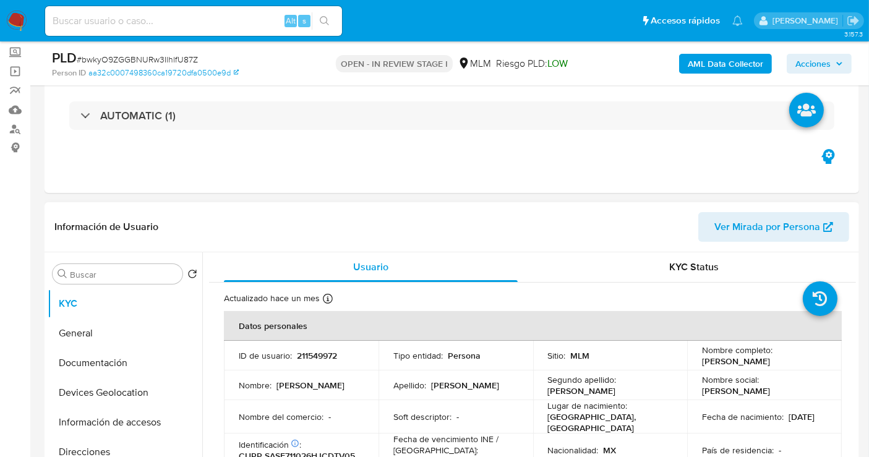
select select "10"
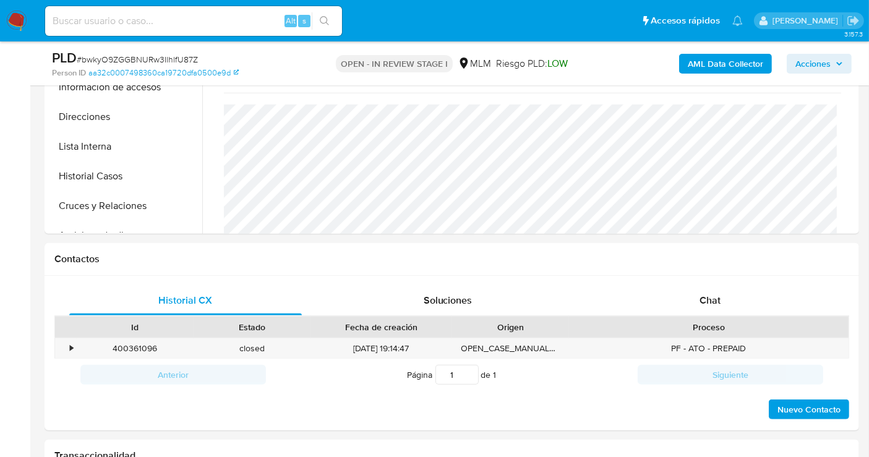
scroll to position [549, 0]
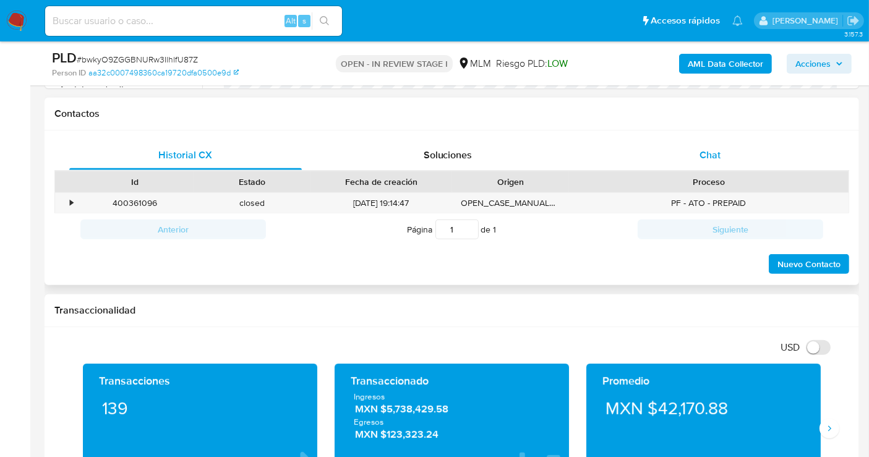
click at [708, 160] on span "Chat" at bounding box center [709, 155] width 21 height 14
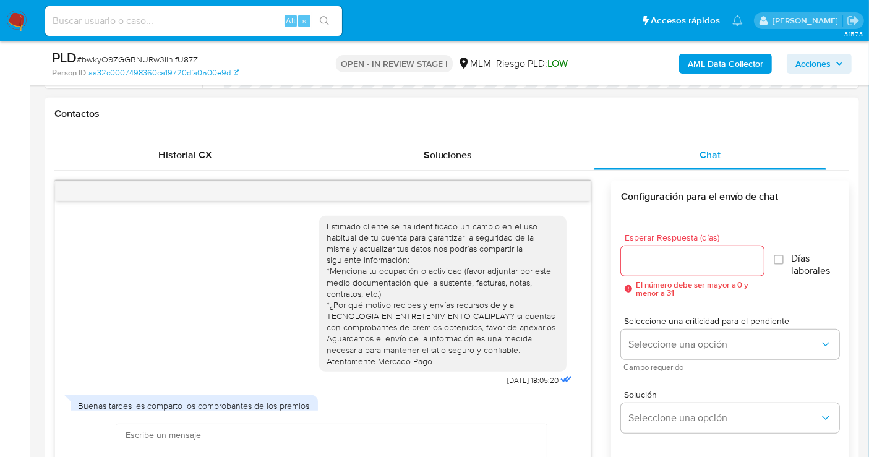
scroll to position [75, 0]
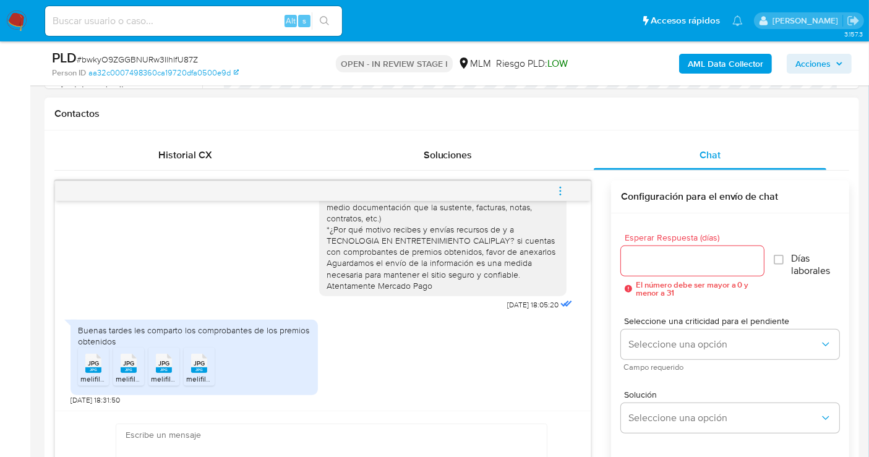
click at [93, 367] on rect at bounding box center [93, 370] width 16 height 6
click at [122, 368] on rect at bounding box center [129, 370] width 16 height 6
click at [174, 367] on div "JPG JPG" at bounding box center [164, 362] width 26 height 24
click at [194, 367] on rect at bounding box center [199, 370] width 16 height 6
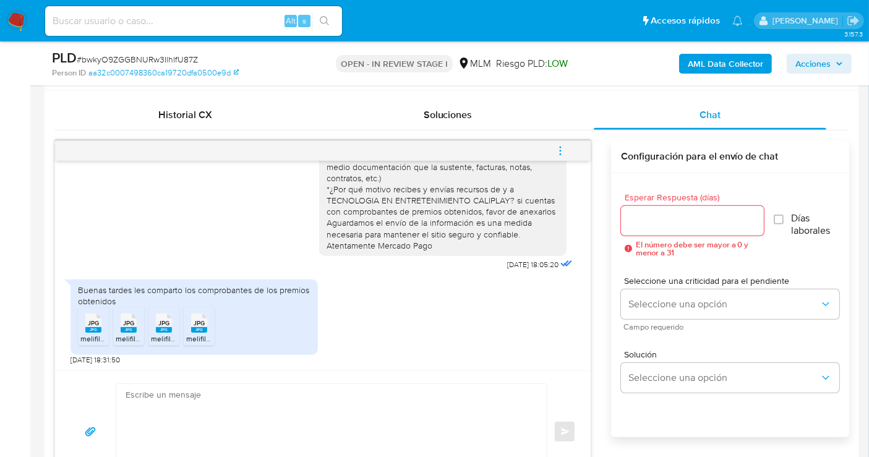
scroll to position [618, 0]
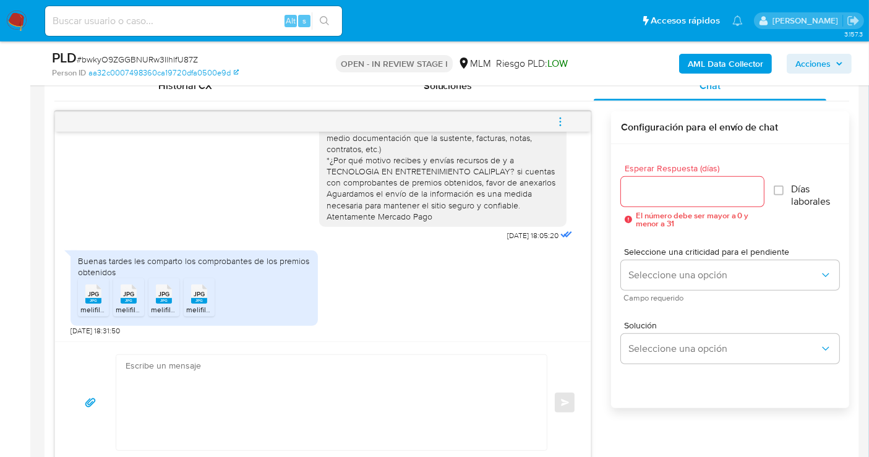
click at [635, 187] on input "Esperar Respuesta (días)" at bounding box center [692, 192] width 143 height 16
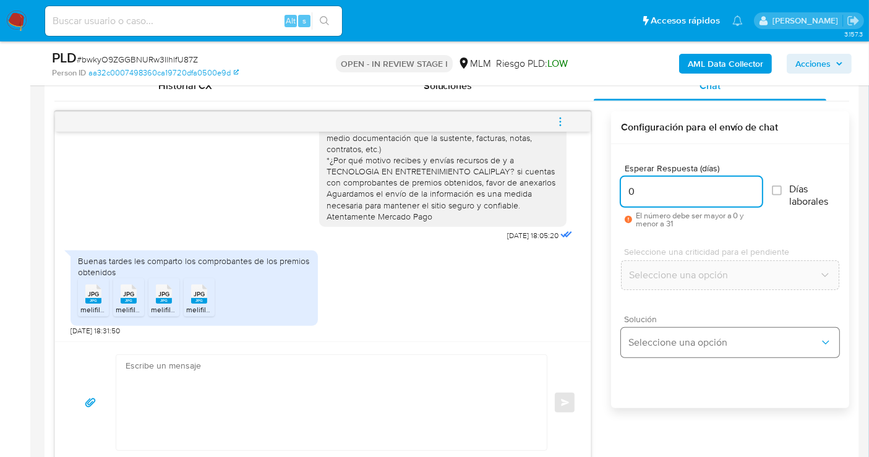
type input "0"
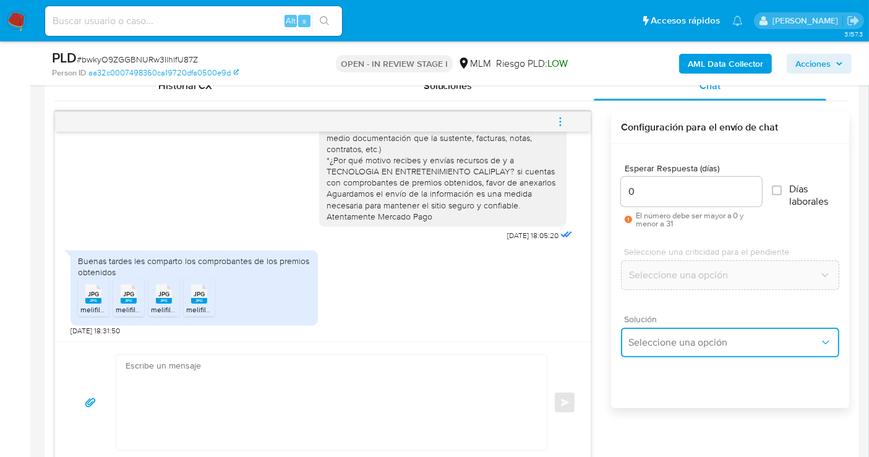
click at [646, 352] on button "Seleccione una opción" at bounding box center [730, 343] width 218 height 30
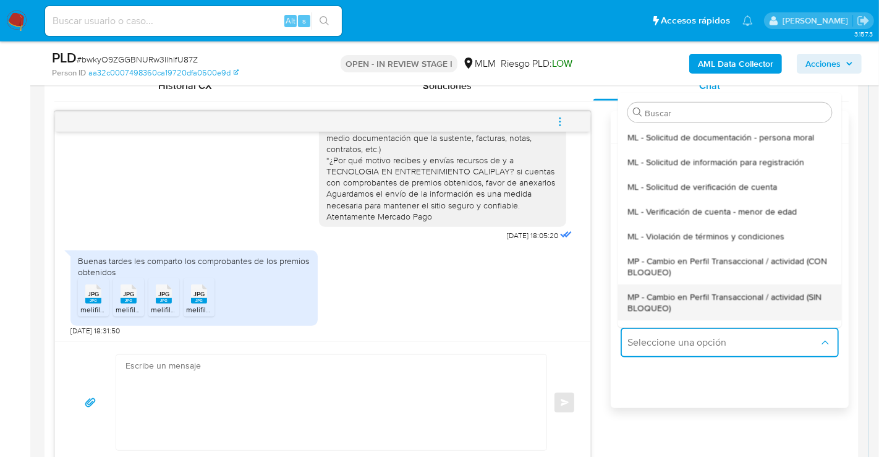
click at [648, 310] on span "MP - Cambio en Perfil Transaccional / actividad (SIN BLOQUEO)" at bounding box center [730, 302] width 204 height 22
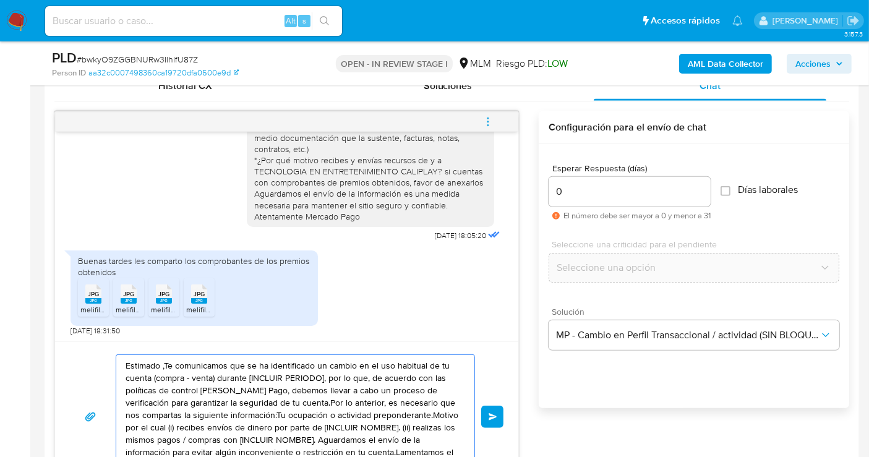
click at [373, 391] on textarea "Estimado ,Te comunicamos que se ha identificado un cambio en el uso habitual de…" at bounding box center [292, 417] width 333 height 124
paste textarea "Cliente, agradecemos tu pronta respuesta. Lamentamos cualquier malestar ocasion…"
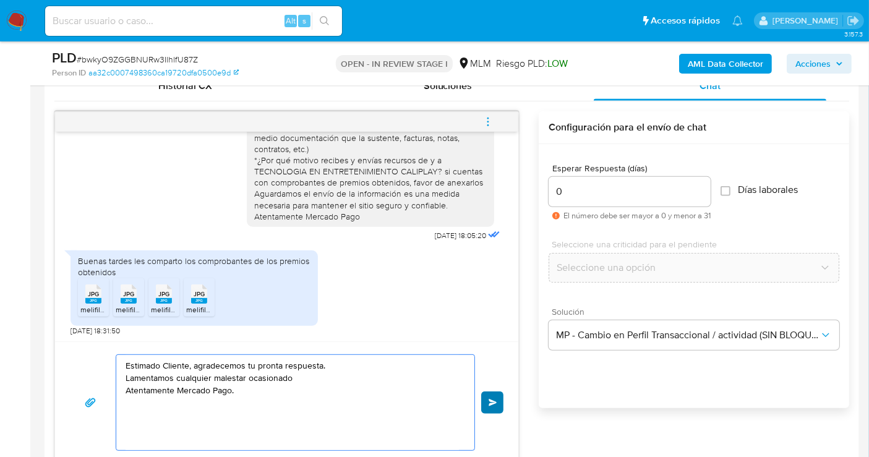
type textarea "Estimado Cliente, agradecemos tu pronta respuesta. Lamentamos cualquier malesta…"
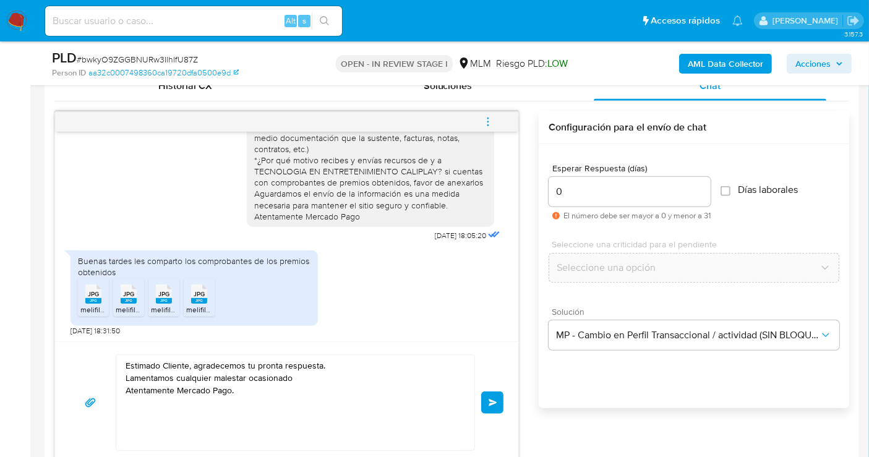
click at [490, 399] on span "Enviar" at bounding box center [493, 402] width 9 height 7
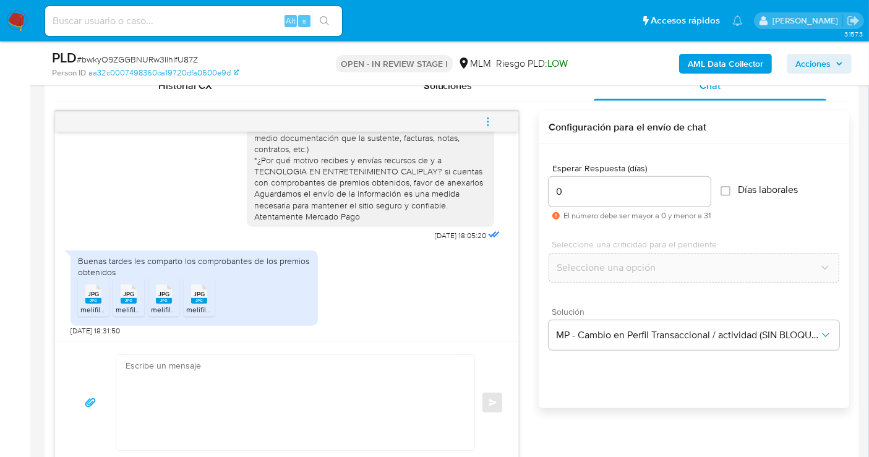
scroll to position [146, 0]
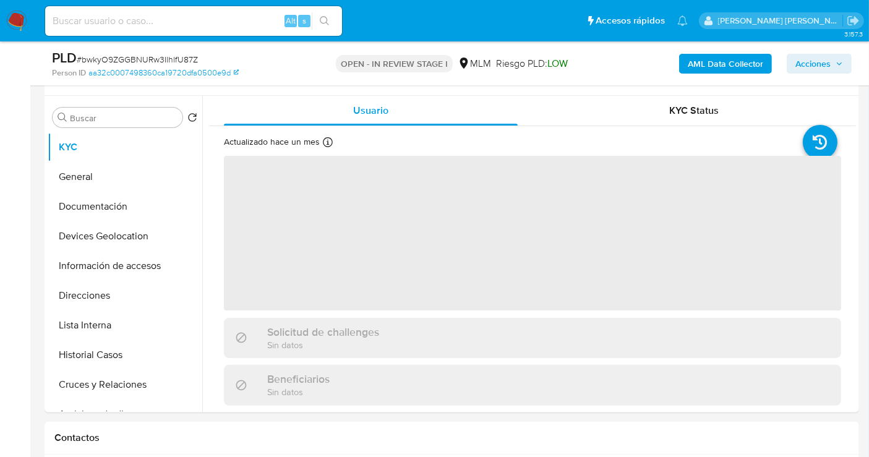
scroll to position [480, 0]
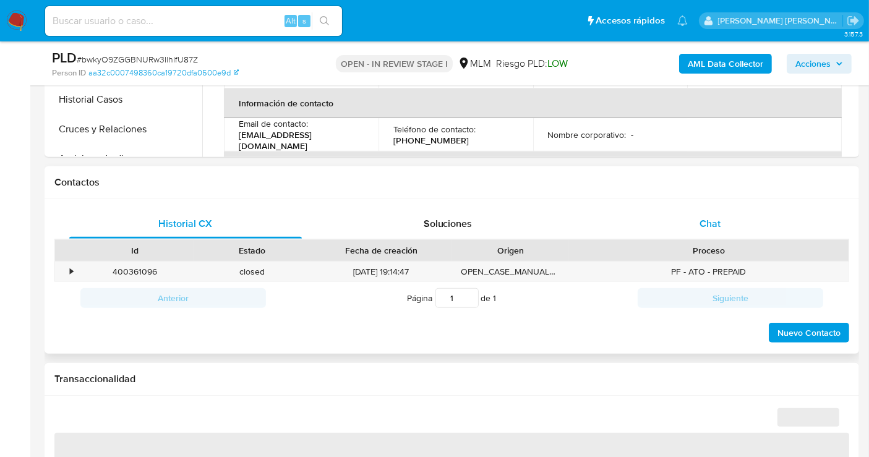
select select "10"
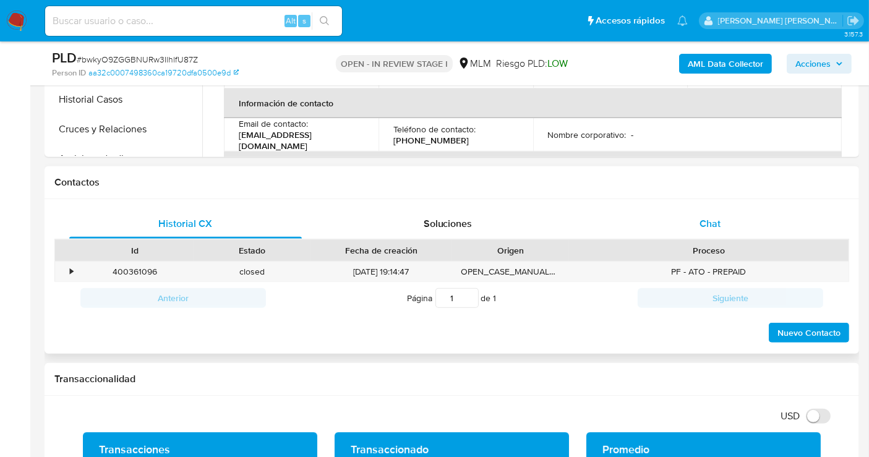
click at [705, 223] on span "Chat" at bounding box center [709, 223] width 21 height 14
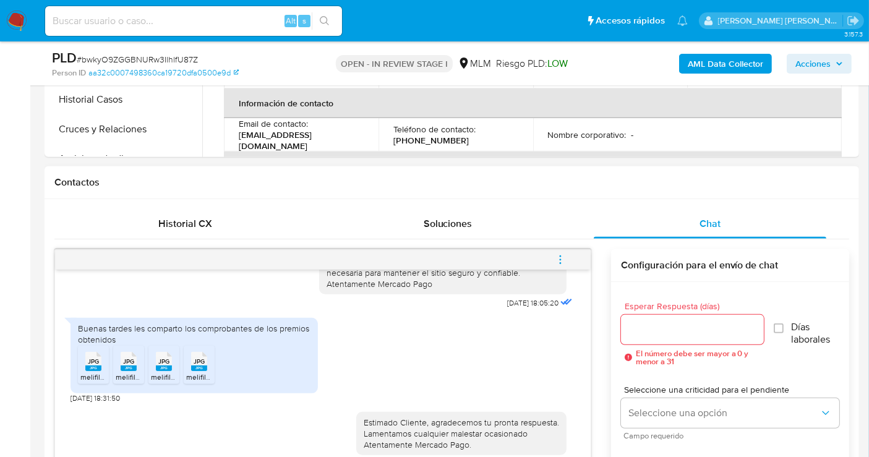
scroll to position [549, 0]
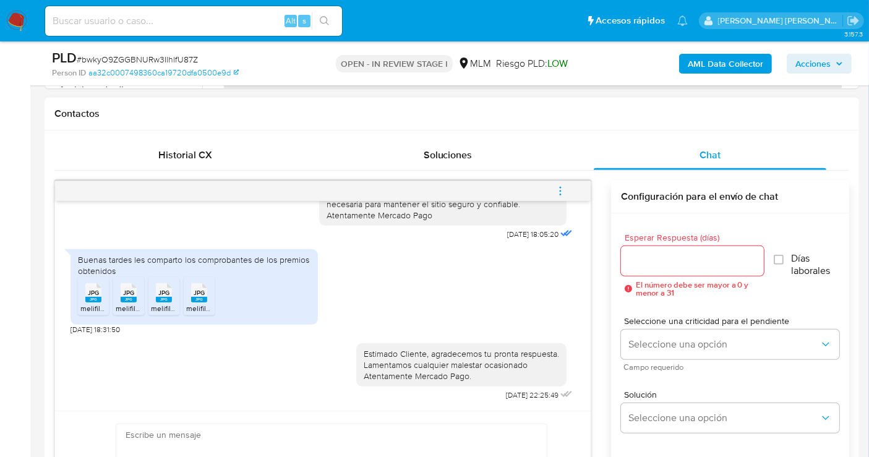
click at [560, 195] on span "menu-action" at bounding box center [560, 191] width 11 height 30
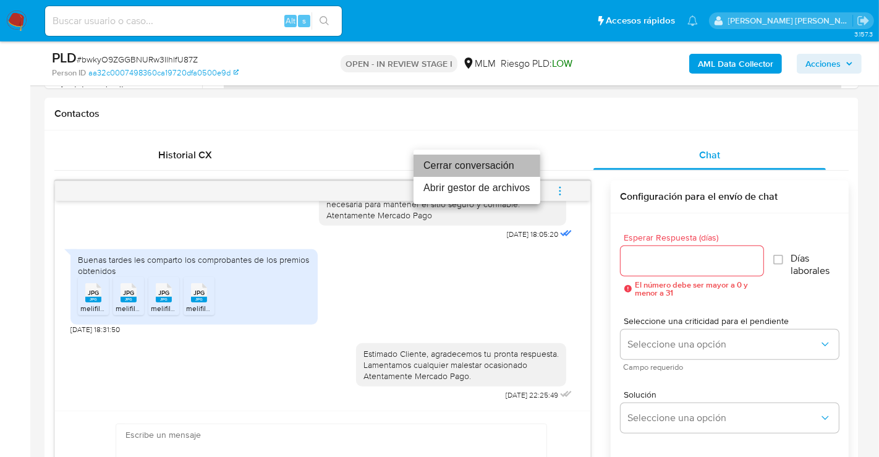
click at [446, 172] on li "Cerrar conversación" at bounding box center [477, 166] width 127 height 22
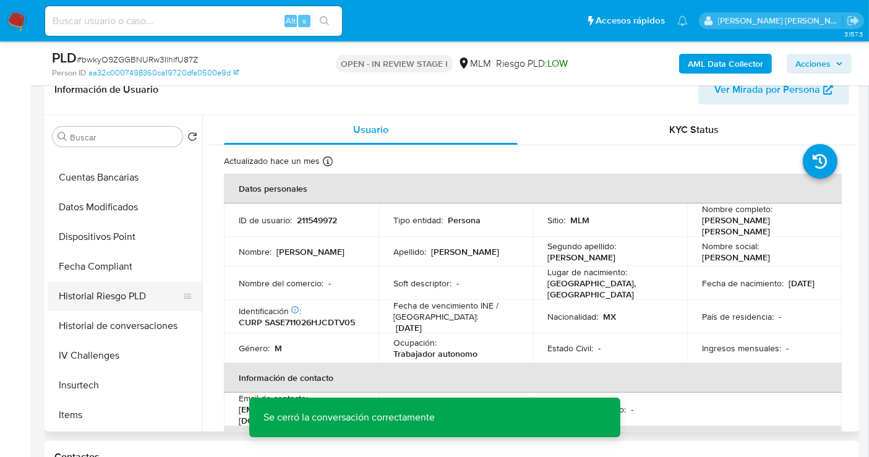
scroll to position [480, 0]
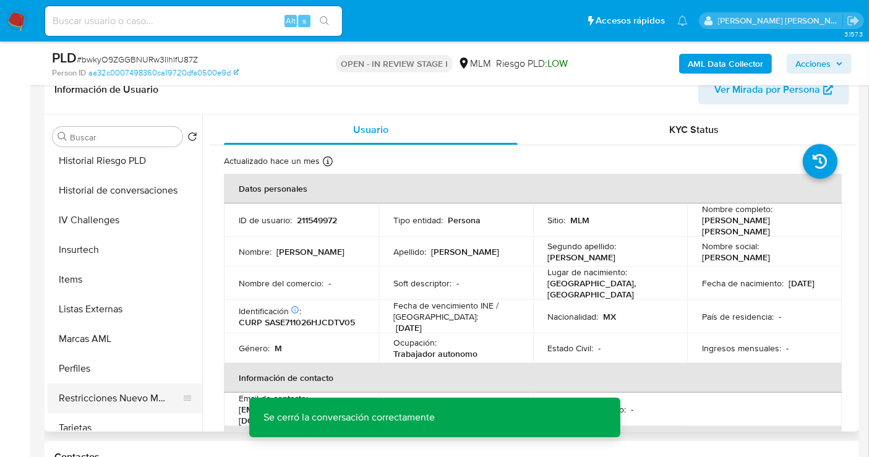
click at [124, 388] on button "Restricciones Nuevo Mundo" at bounding box center [120, 398] width 145 height 30
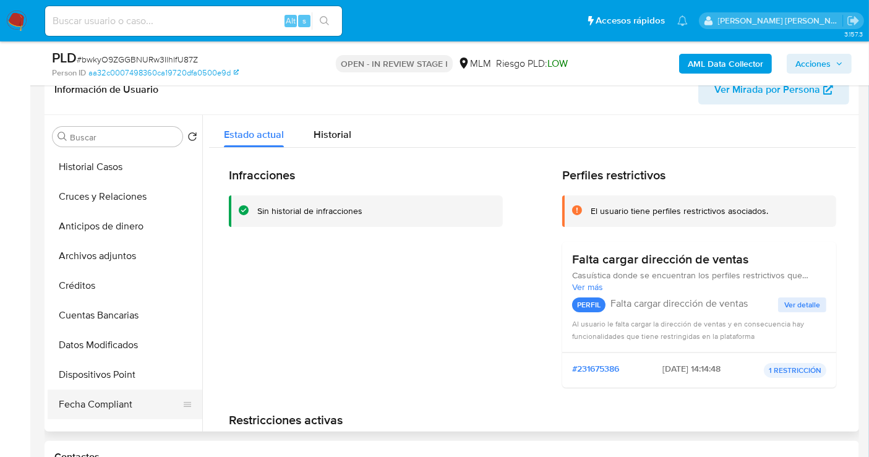
scroll to position [206, 0]
click at [116, 260] on button "Archivos adjuntos" at bounding box center [120, 257] width 145 height 30
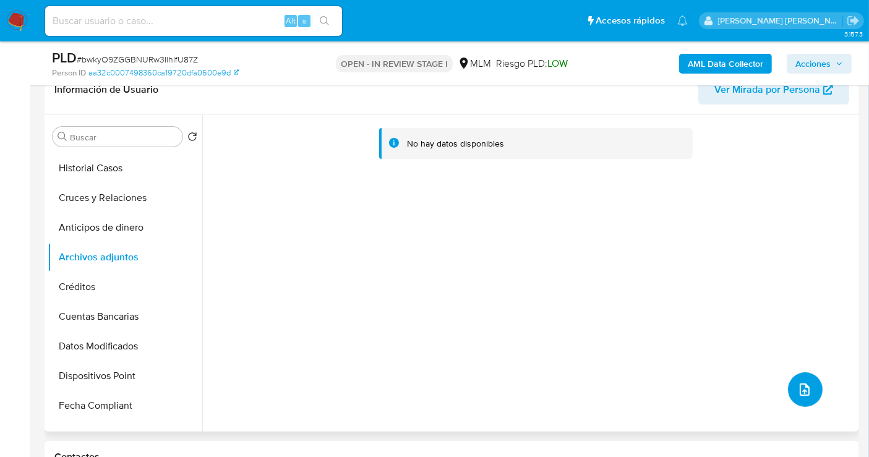
click at [797, 391] on icon "upload-file" at bounding box center [804, 389] width 15 height 15
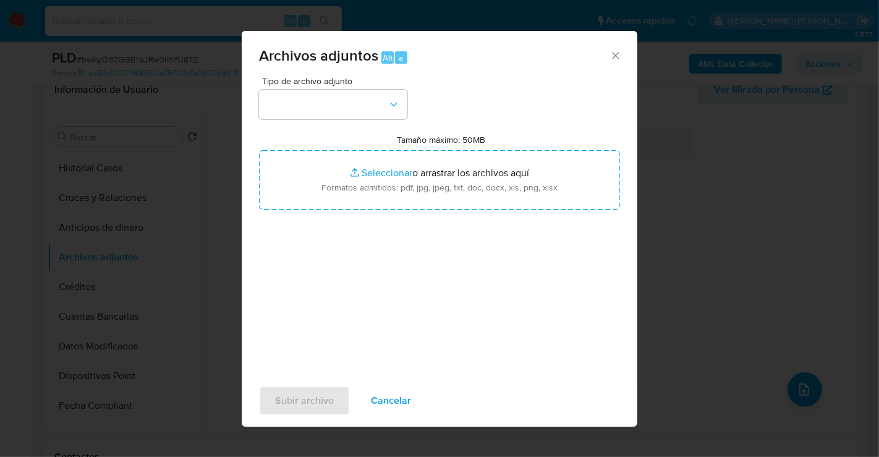
click at [615, 57] on icon "Cerrar" at bounding box center [616, 55] width 12 height 12
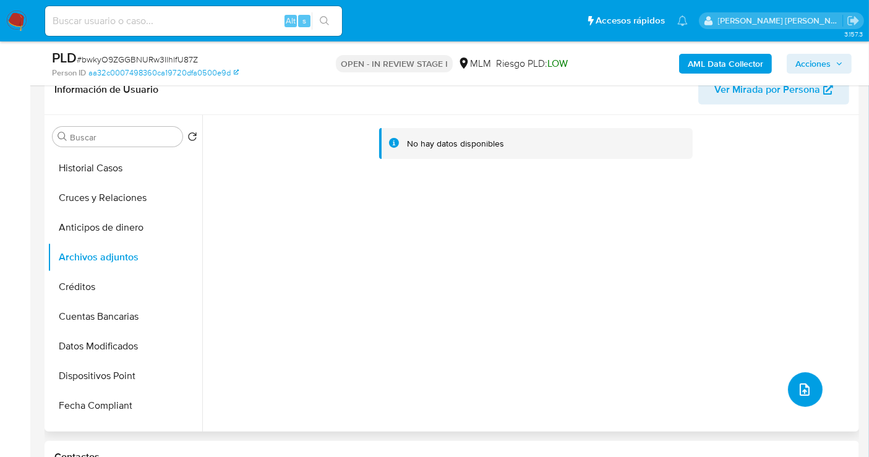
click at [790, 392] on button "upload-file" at bounding box center [805, 389] width 35 height 35
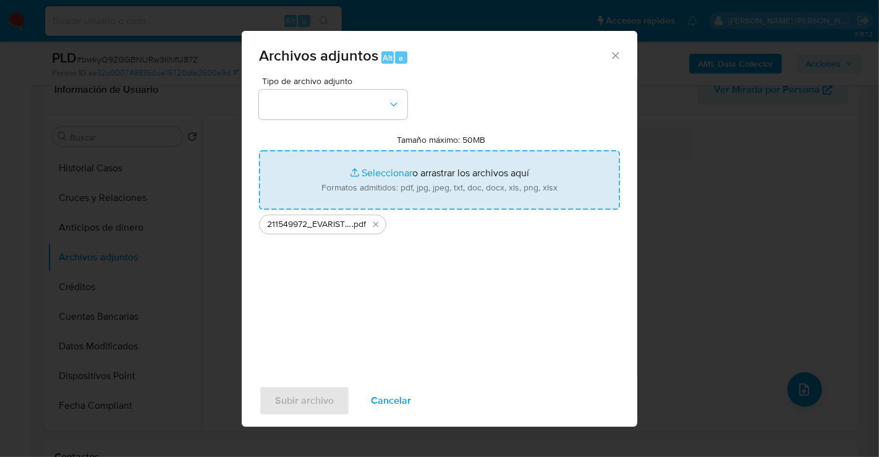
type input "C:\fakepath\211549972_EVARISTO JAVIER SADA SOTO_AGO25.xlsx"
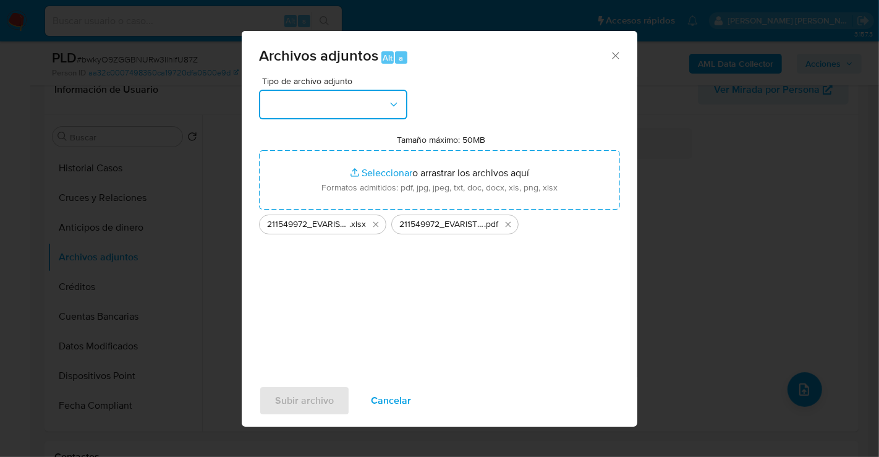
click at [316, 114] on button "button" at bounding box center [333, 105] width 148 height 30
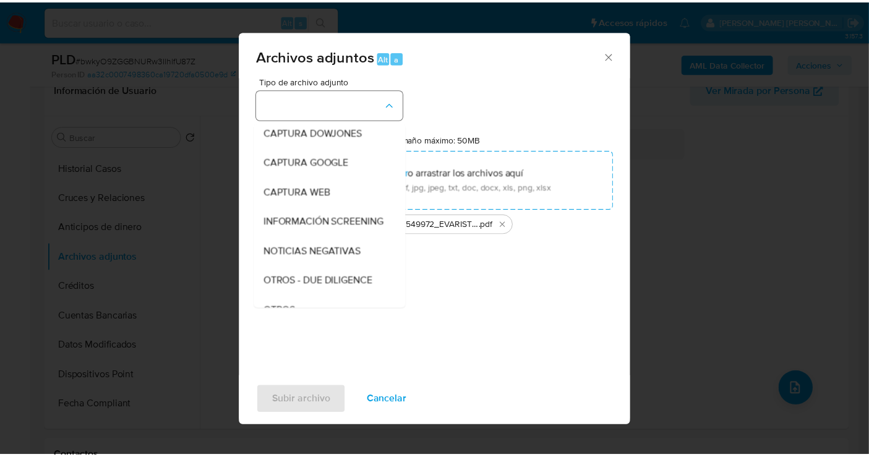
scroll to position [64, 0]
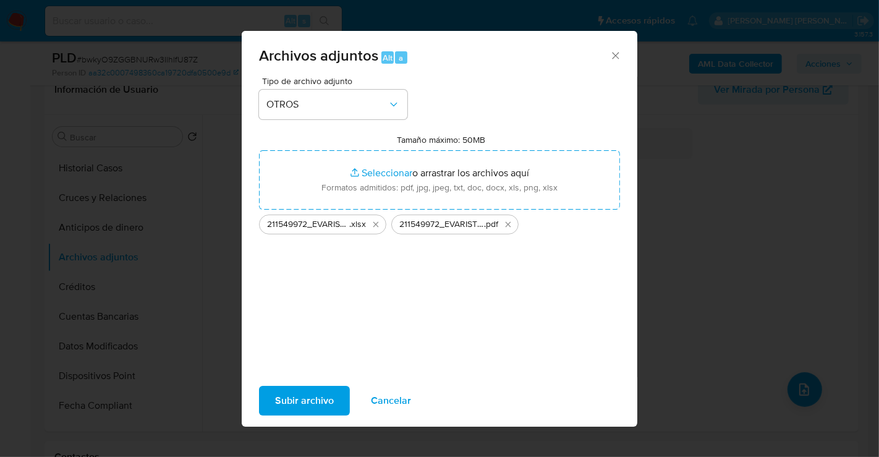
click at [305, 397] on span "Subir archivo" at bounding box center [304, 400] width 59 height 27
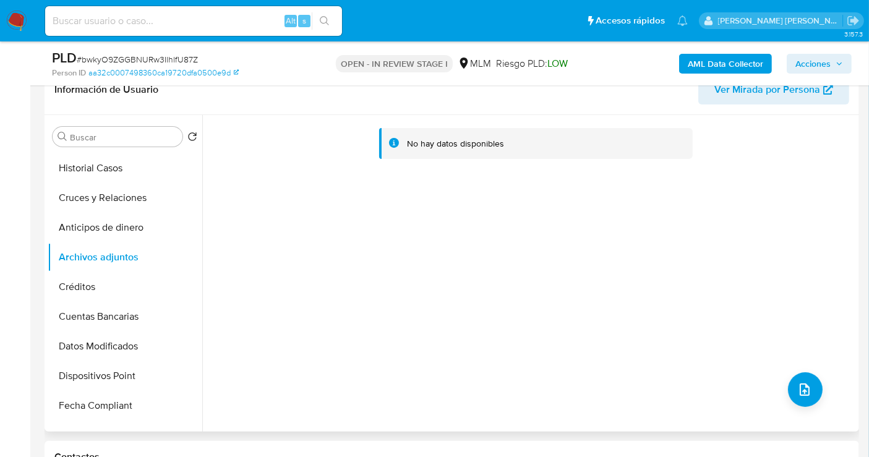
click at [474, 347] on div "No hay datos disponibles" at bounding box center [529, 273] width 654 height 317
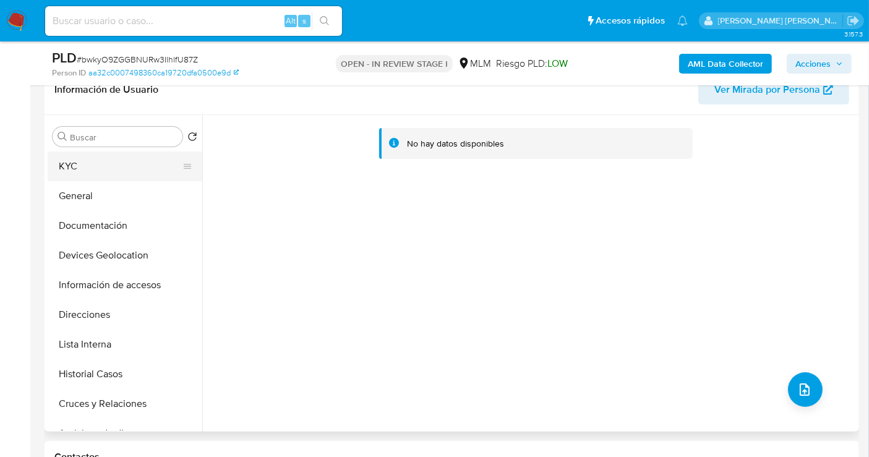
click at [80, 171] on button "KYC" at bounding box center [120, 167] width 145 height 30
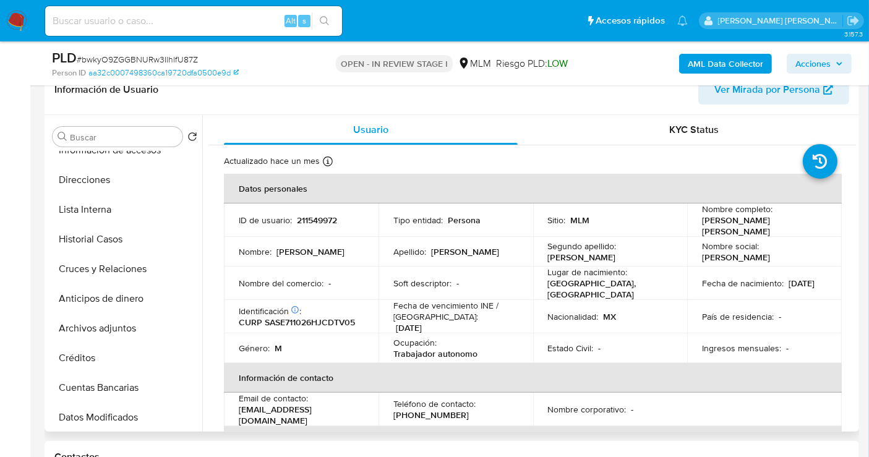
scroll to position [137, 0]
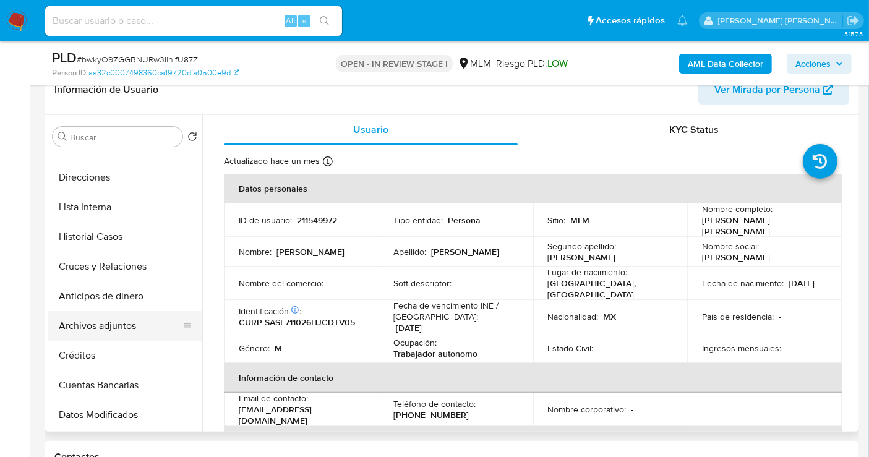
click at [92, 326] on button "Archivos adjuntos" at bounding box center [120, 326] width 145 height 30
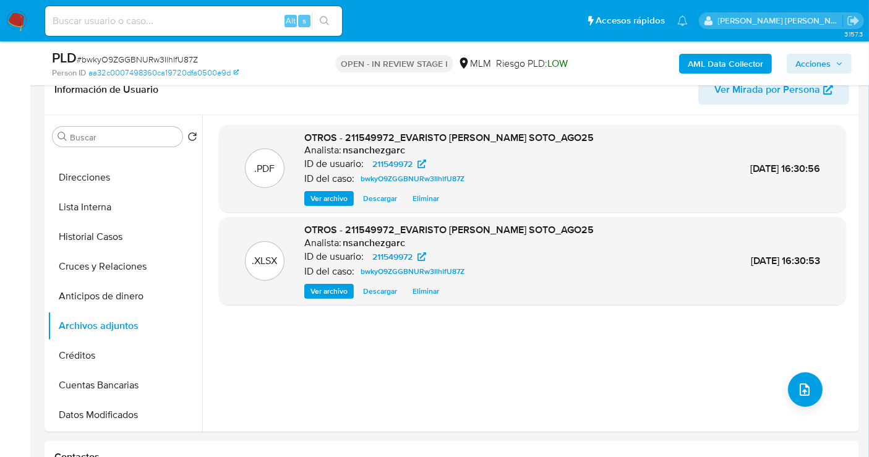
click at [808, 64] on span "Acciones" at bounding box center [812, 64] width 35 height 20
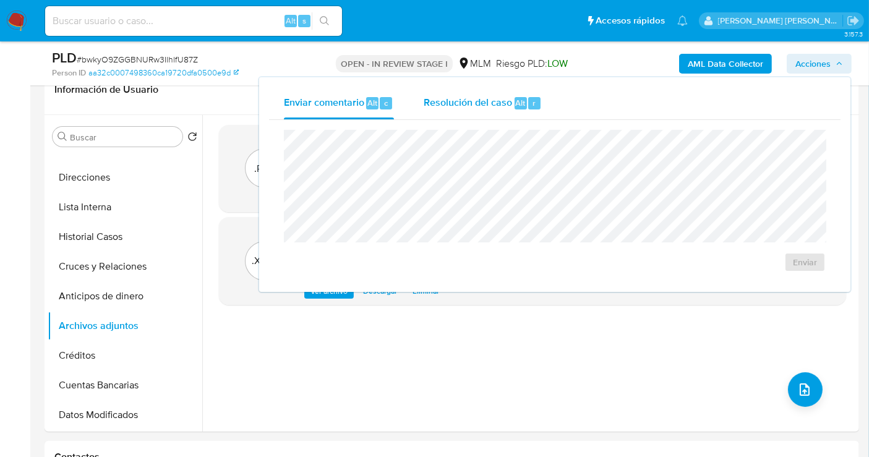
click at [500, 109] on div "Resolución del caso Alt r" at bounding box center [483, 103] width 118 height 32
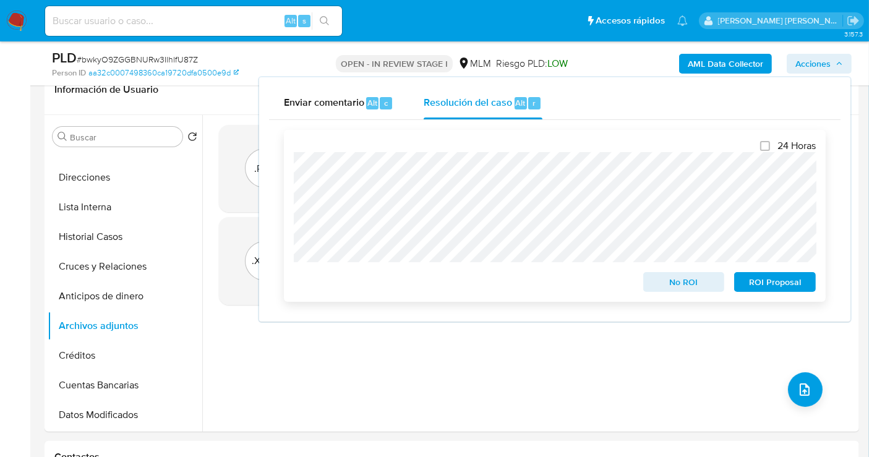
click at [769, 275] on span "ROI Proposal" at bounding box center [775, 281] width 64 height 17
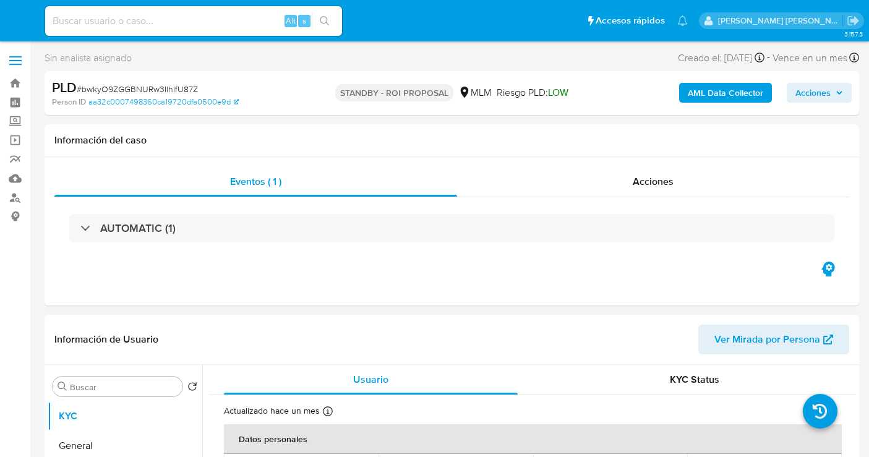
select select "10"
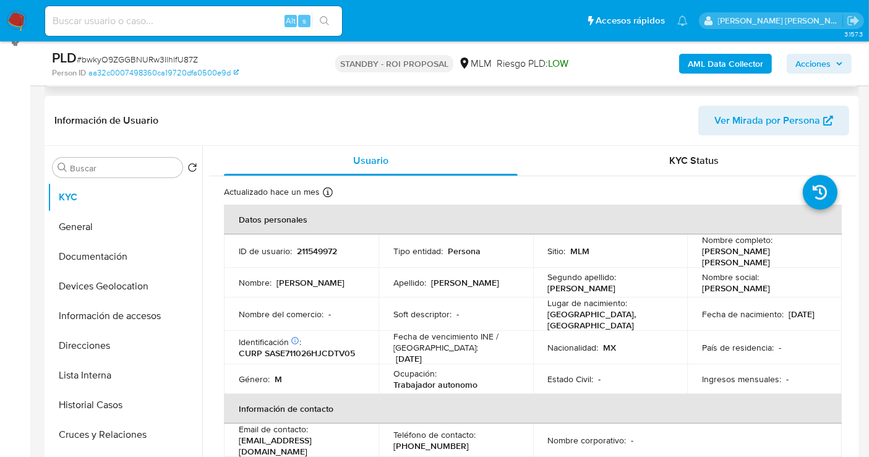
scroll to position [206, 0]
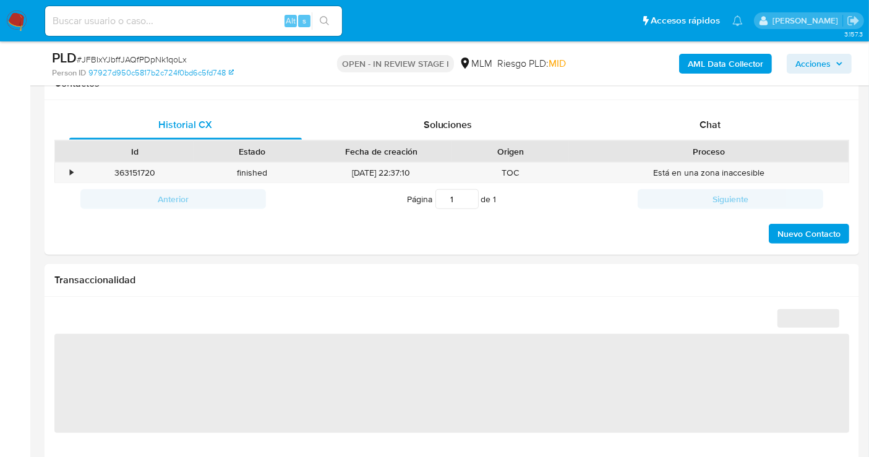
scroll to position [549, 0]
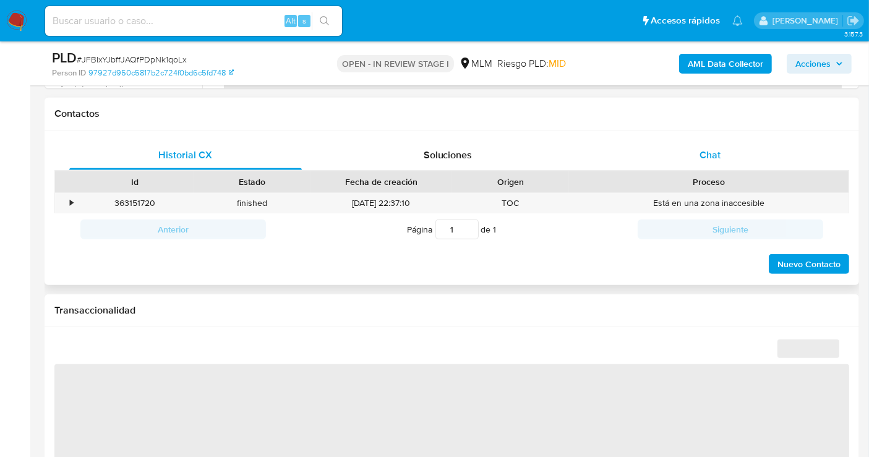
select select "10"
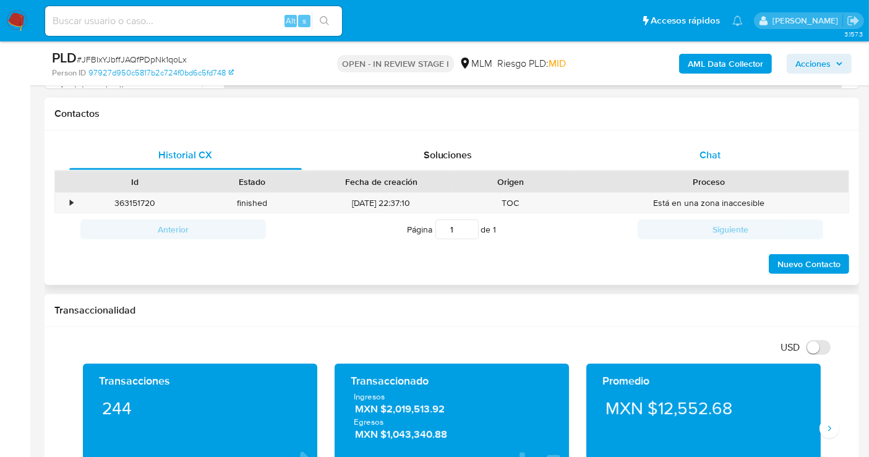
click at [711, 155] on span "Chat" at bounding box center [709, 155] width 21 height 14
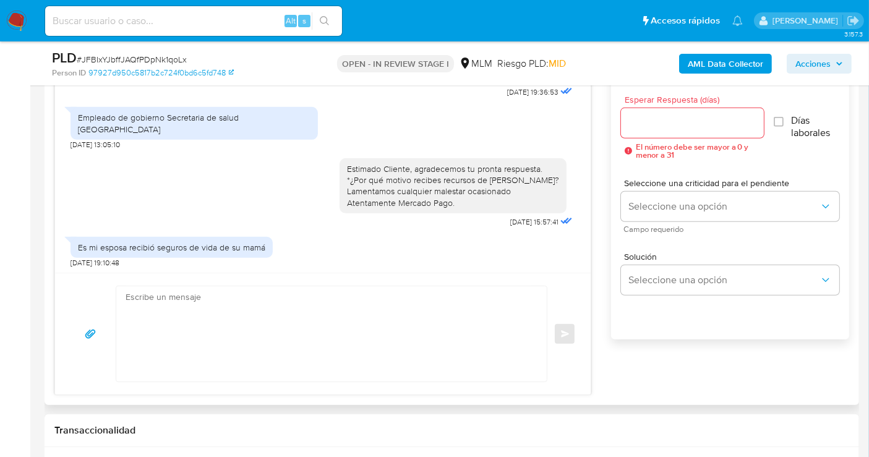
scroll to position [174, 0]
drag, startPoint x: 659, startPoint y: 122, endPoint x: 659, endPoint y: 114, distance: 8.0
click at [659, 115] on input "Esperar Respuesta (días)" at bounding box center [692, 123] width 143 height 16
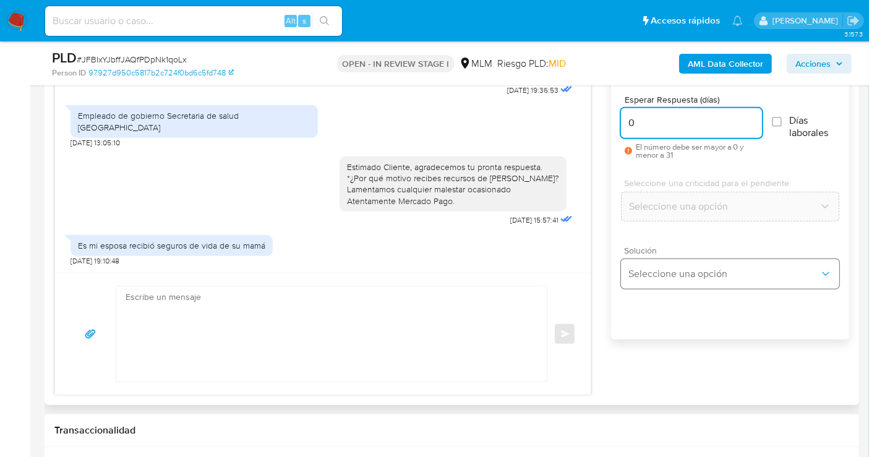
type input "0"
click at [650, 268] on span "Seleccione una opción" at bounding box center [723, 274] width 191 height 12
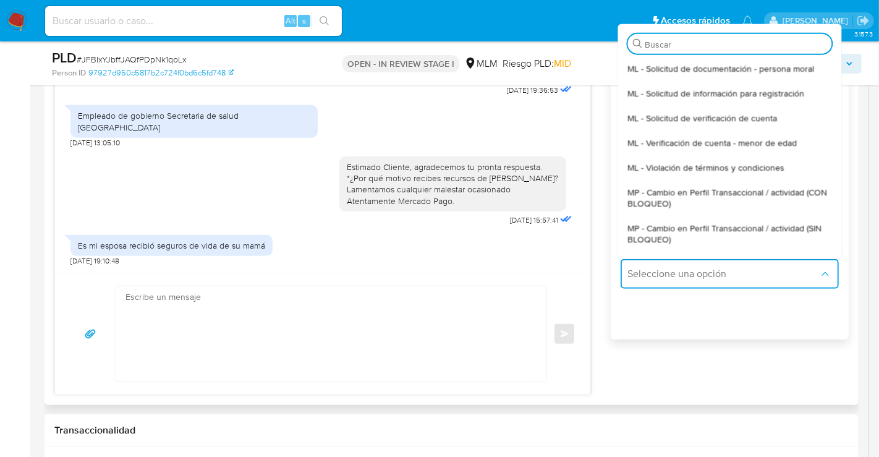
click at [640, 226] on span "MP - Cambio en Perfil Transaccional / actividad (SIN BLOQUEO)" at bounding box center [730, 233] width 204 height 22
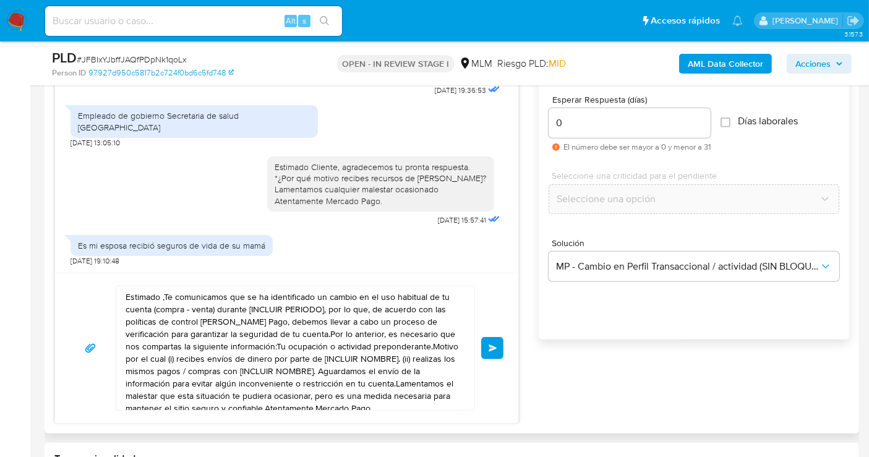
click at [388, 331] on textarea "Estimado ,Te comunicamos que se ha identificado un cambio en el uso habitual de…" at bounding box center [292, 348] width 333 height 124
click at [390, 329] on textarea "Estimado ,Te comunicamos que se ha identificado un cambio en el uso habitual de…" at bounding box center [292, 348] width 333 height 124
paste textarea "Cliente, agradecemos tu pronta respuesta. Lamentamos cualquier malestar ocasion…"
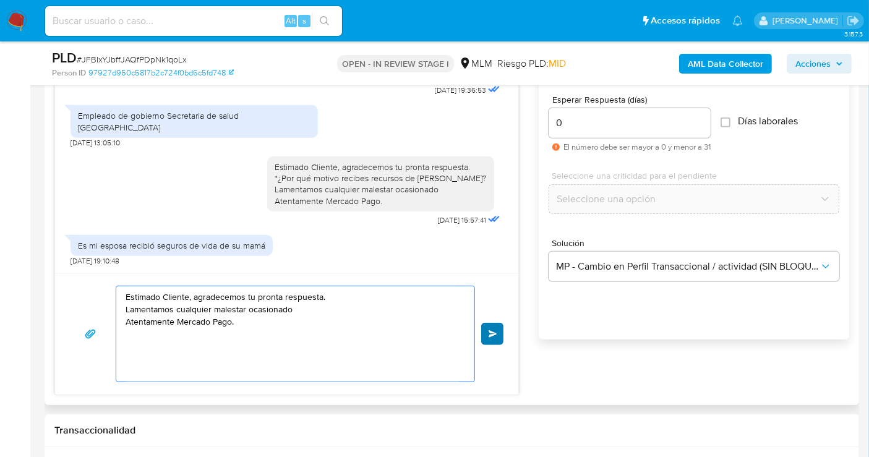
type textarea "Estimado Cliente, agradecemos tu pronta respuesta. Lamentamos cualquier malesta…"
click at [490, 327] on button "Enviar" at bounding box center [492, 334] width 22 height 22
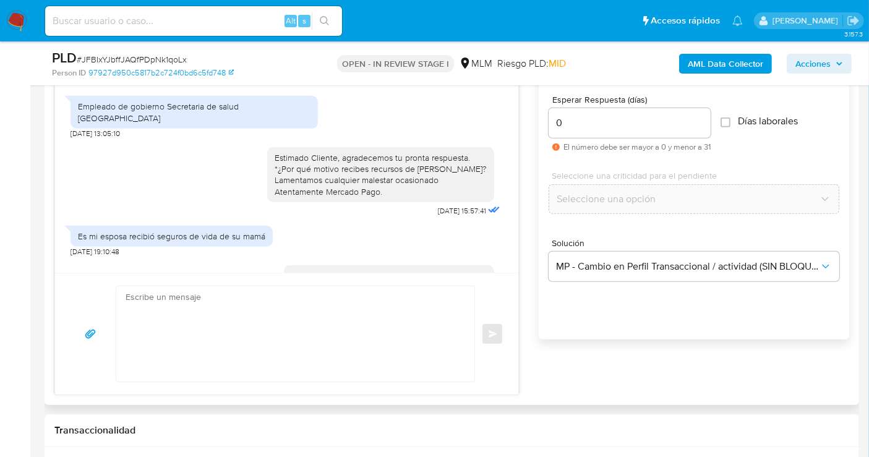
scroll to position [107, 0]
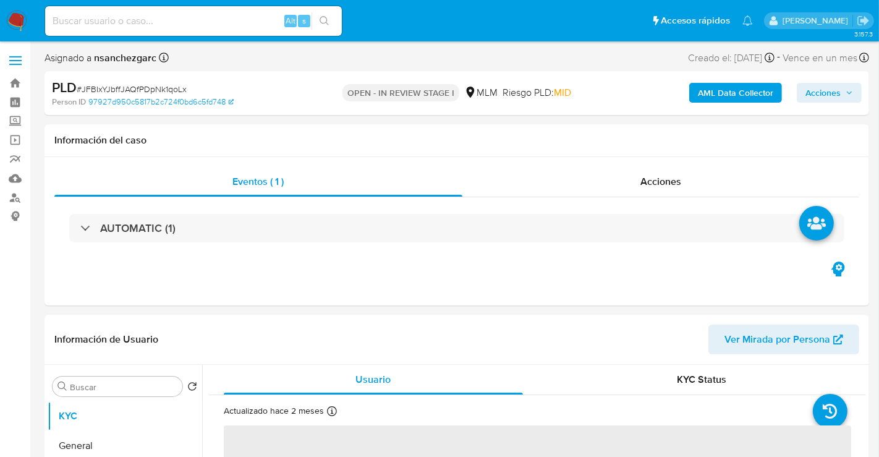
select select "10"
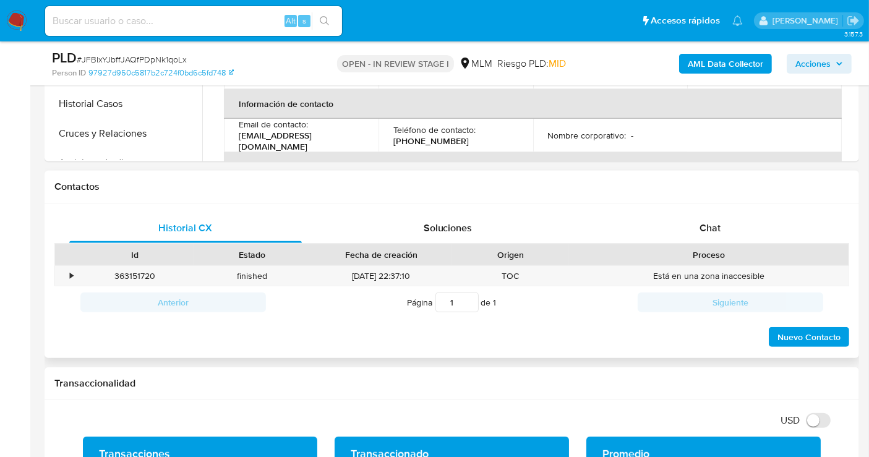
scroll to position [480, 0]
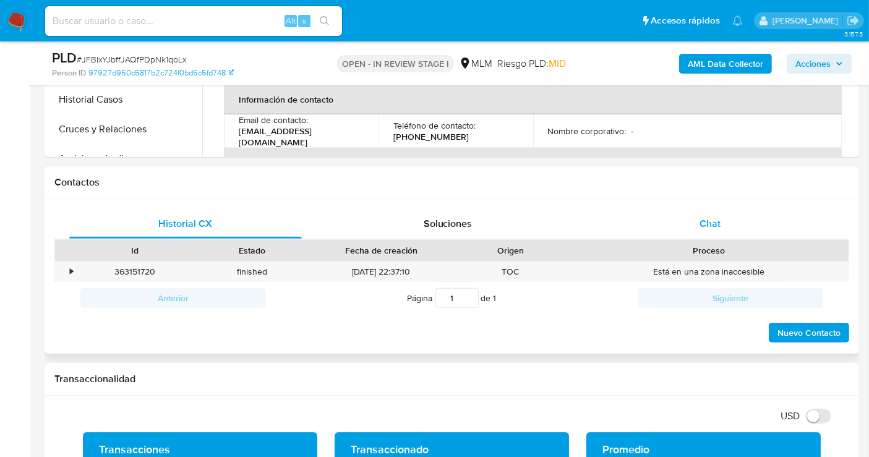
click at [711, 223] on span "Chat" at bounding box center [709, 223] width 21 height 14
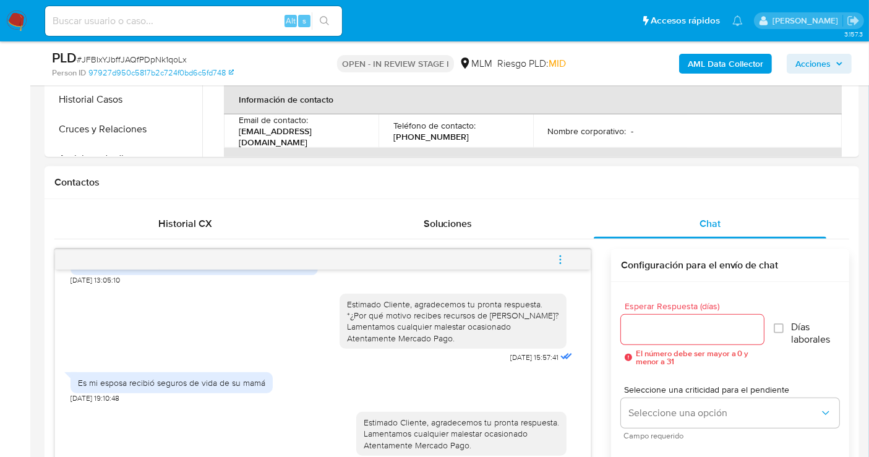
scroll to position [244, 0]
click at [566, 264] on button "menu-action" at bounding box center [560, 260] width 41 height 30
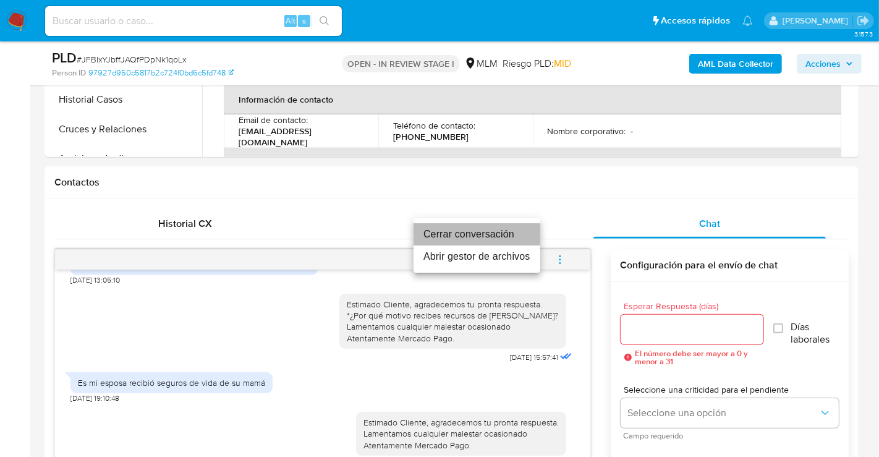
click at [504, 242] on li "Cerrar conversación" at bounding box center [477, 234] width 127 height 22
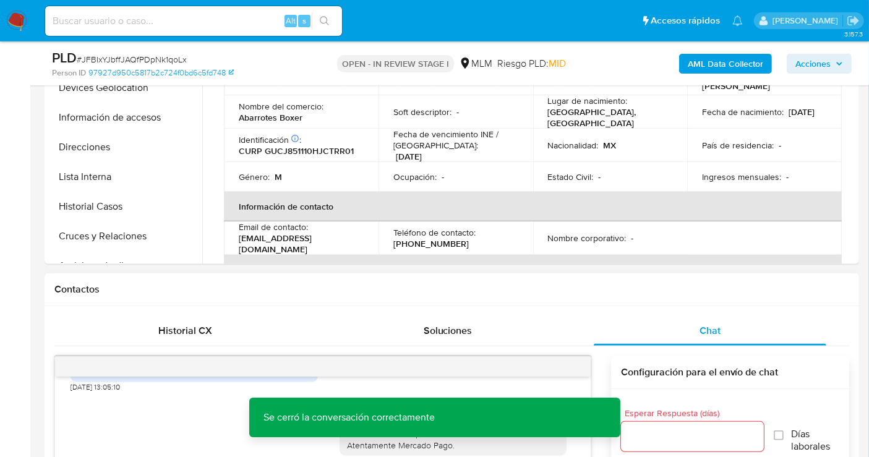
scroll to position [343, 0]
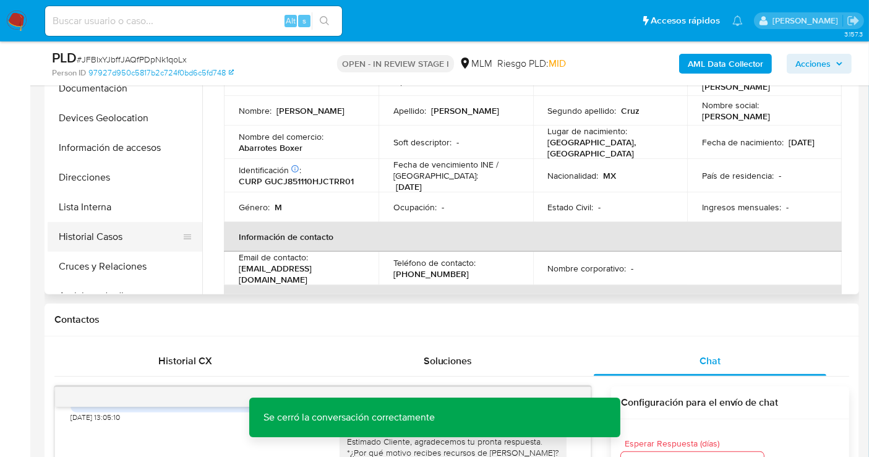
click at [137, 237] on button "Historial Casos" at bounding box center [120, 237] width 145 height 30
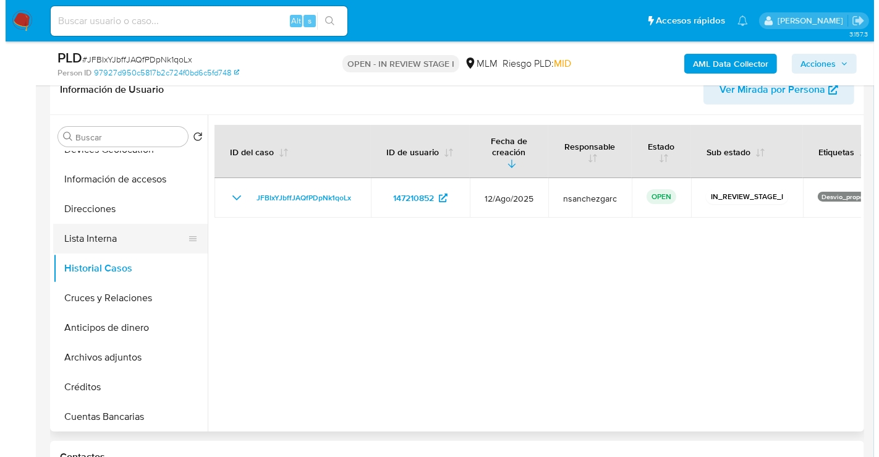
scroll to position [137, 0]
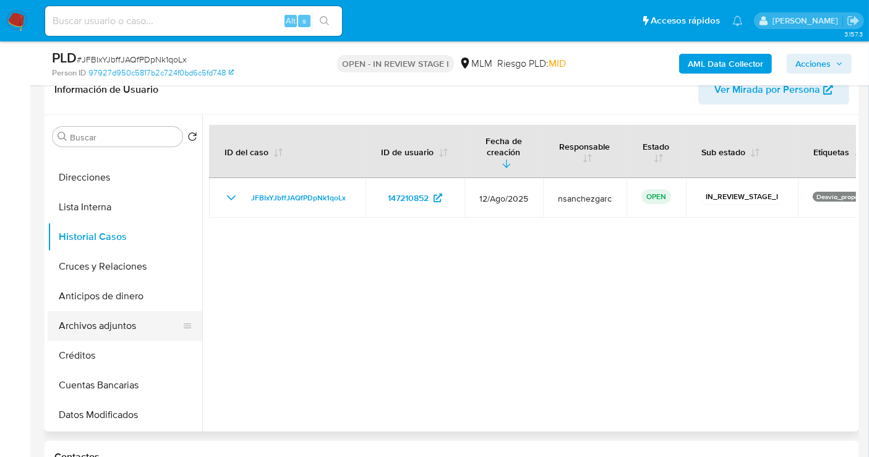
click at [93, 324] on button "Archivos adjuntos" at bounding box center [120, 326] width 145 height 30
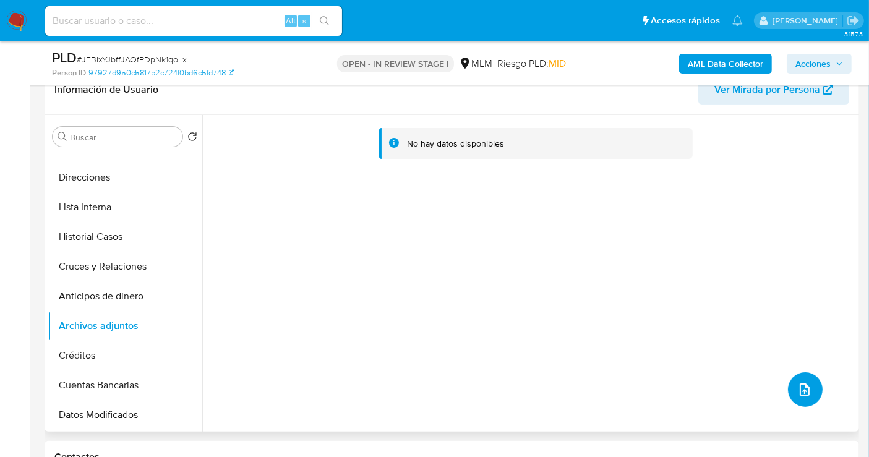
click at [802, 388] on icon "upload-file" at bounding box center [804, 389] width 15 height 15
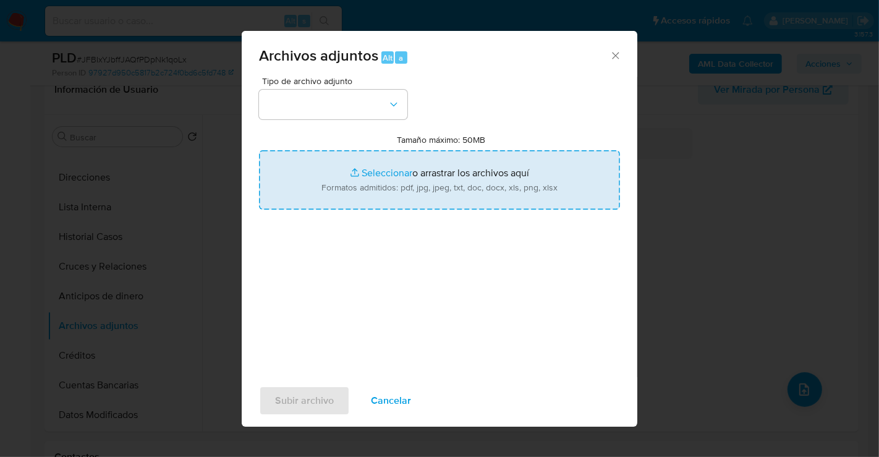
type input "C:\fakepath\147210852_JORGE [PERSON_NAME] CRUZ_AGO25.pdf"
type input "C:\fakepath\147210852_JORGE [PERSON_NAME] CRUZ_AGO25.xlsx"
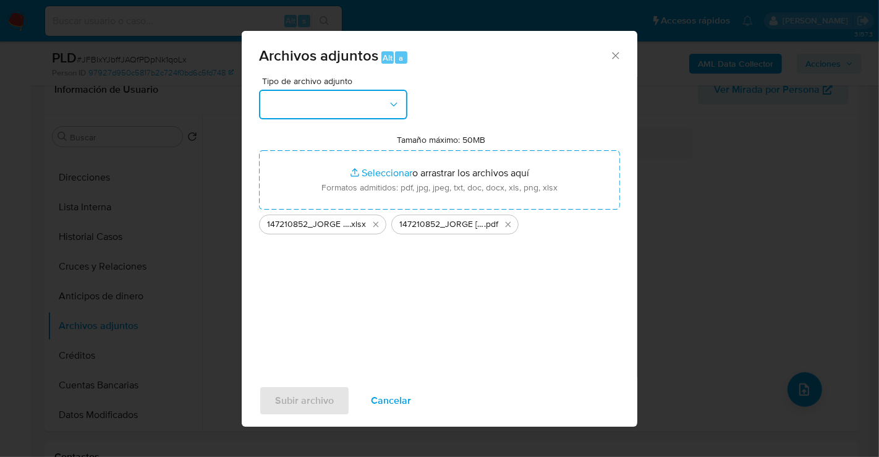
click at [320, 101] on button "button" at bounding box center [333, 105] width 148 height 30
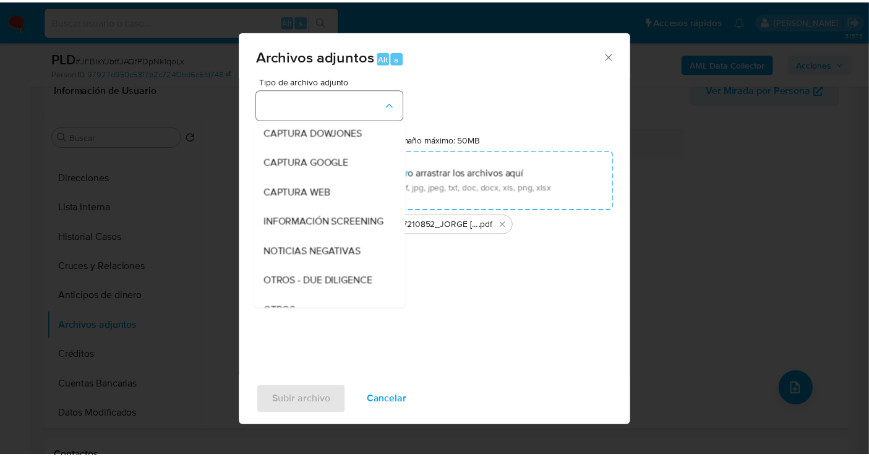
scroll to position [64, 0]
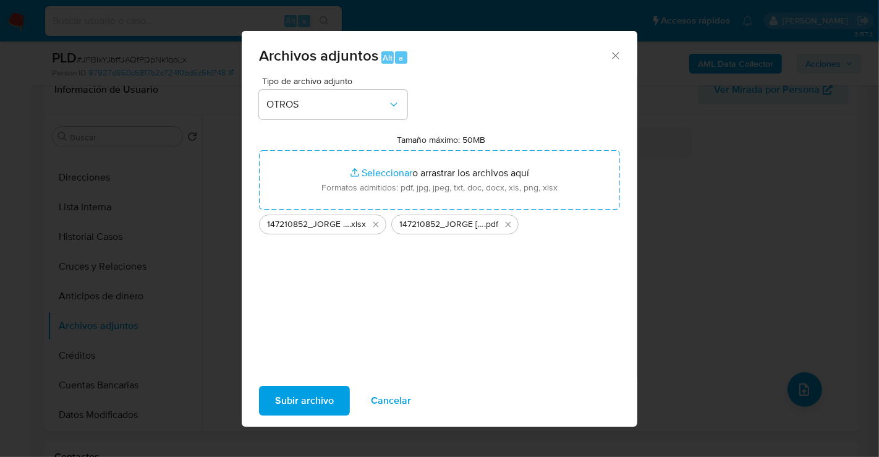
click at [336, 391] on button "Subir archivo" at bounding box center [304, 401] width 91 height 30
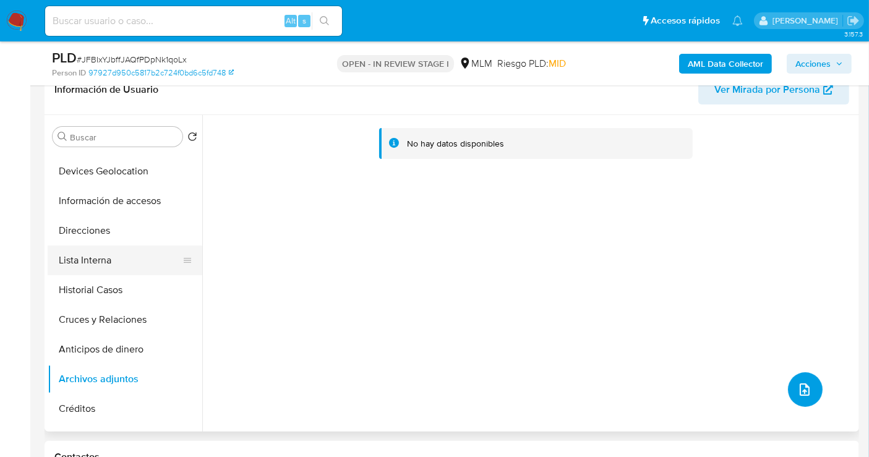
scroll to position [0, 0]
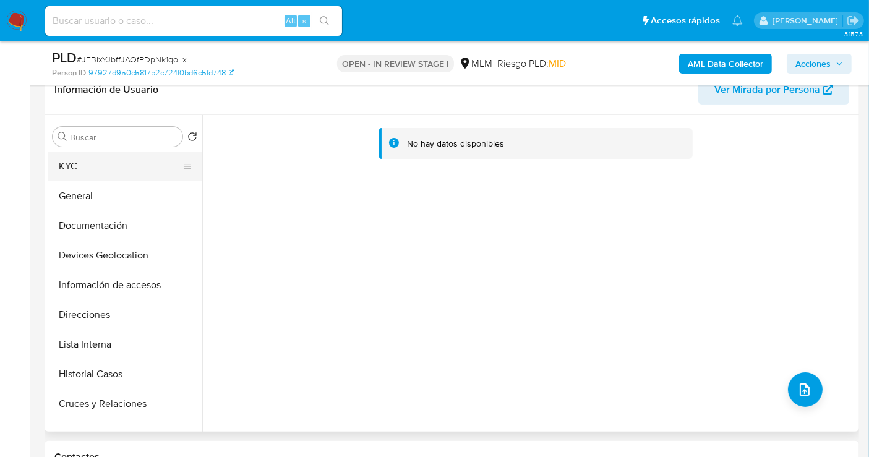
click at [79, 167] on button "KYC" at bounding box center [120, 167] width 145 height 30
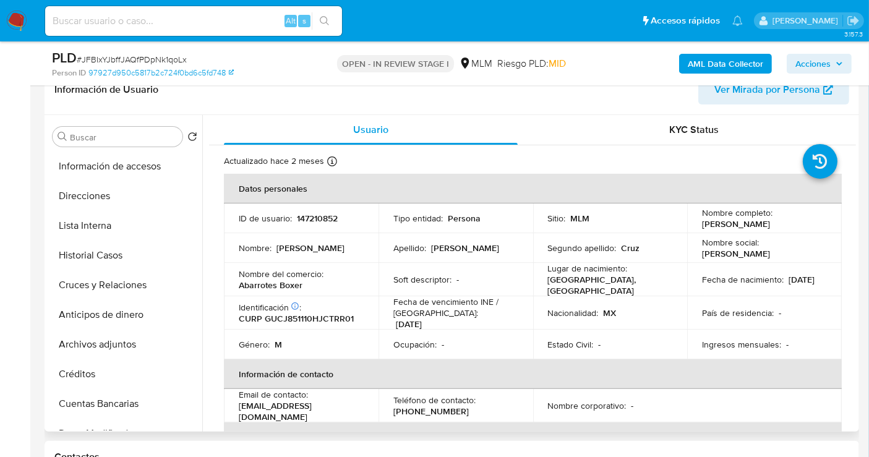
scroll to position [137, 0]
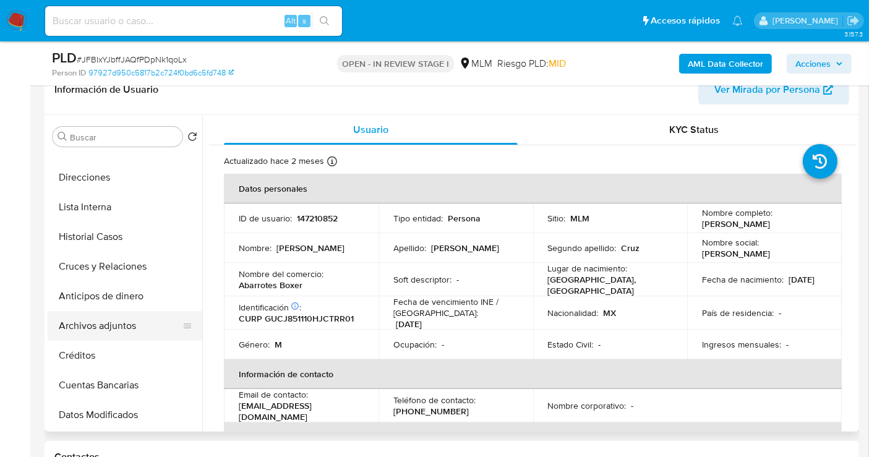
click at [137, 319] on button "Archivos adjuntos" at bounding box center [120, 326] width 145 height 30
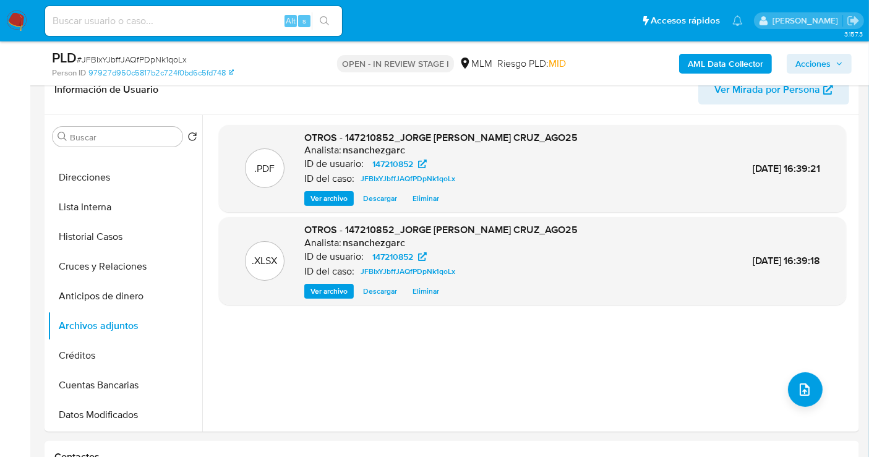
click at [817, 61] on span "Acciones" at bounding box center [812, 64] width 35 height 20
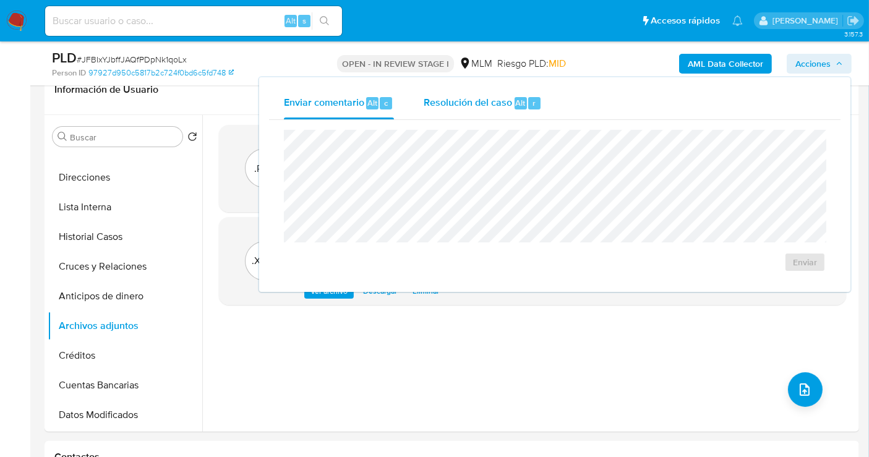
click at [454, 103] on span "Resolución del caso" at bounding box center [468, 102] width 88 height 14
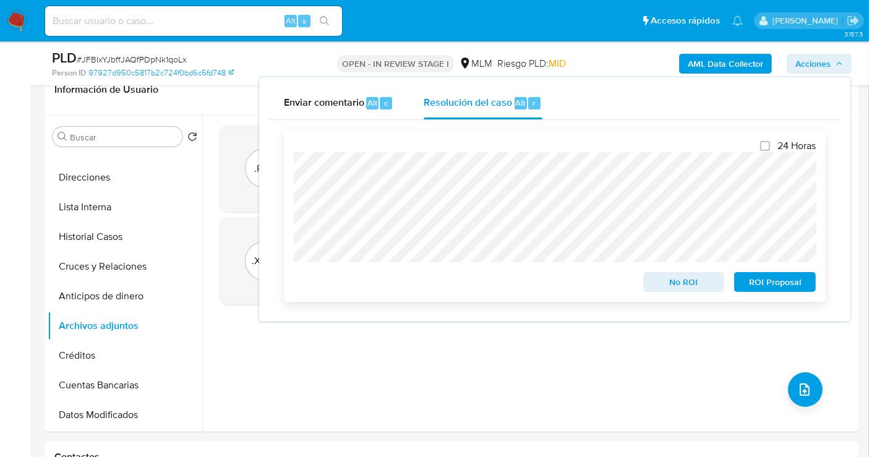
click at [685, 280] on span "No ROI" at bounding box center [684, 281] width 64 height 17
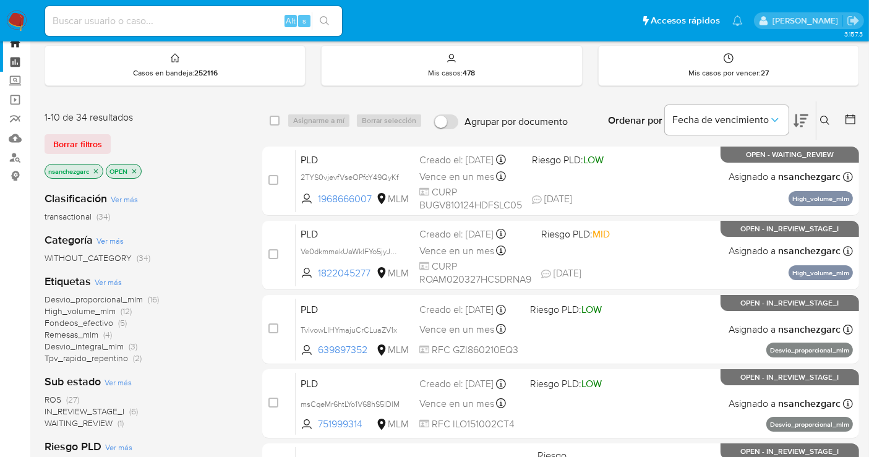
scroll to position [37, 0]
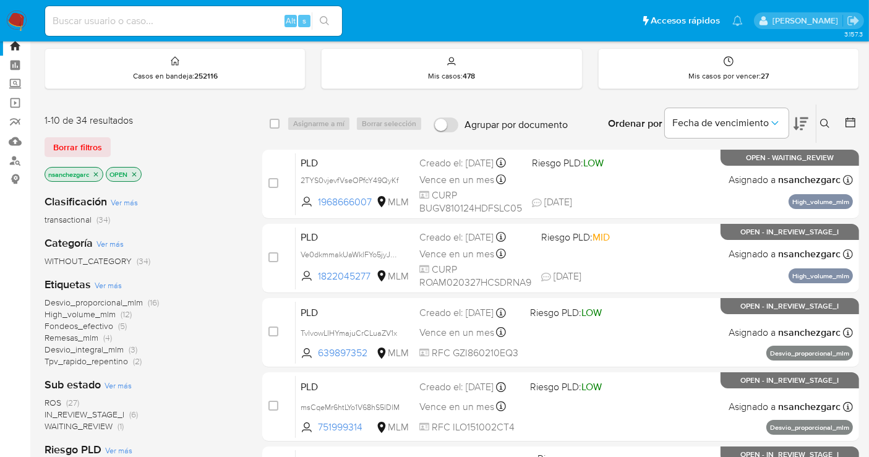
click at [12, 17] on img at bounding box center [16, 21] width 21 height 21
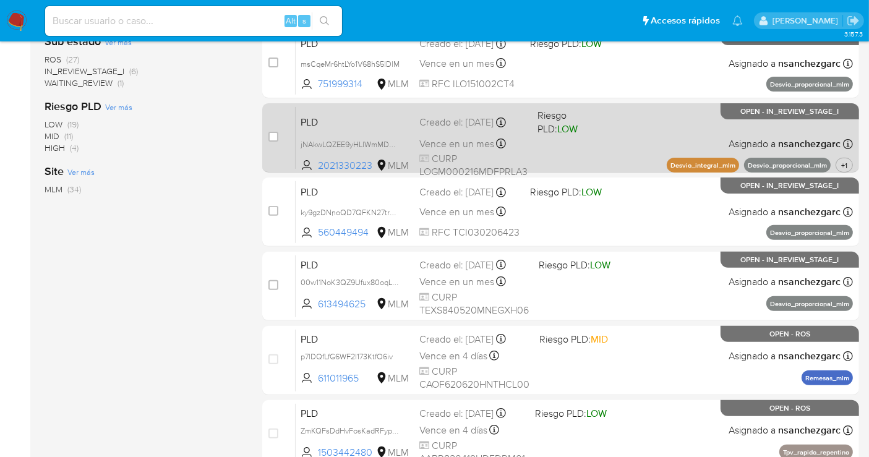
scroll to position [518, 0]
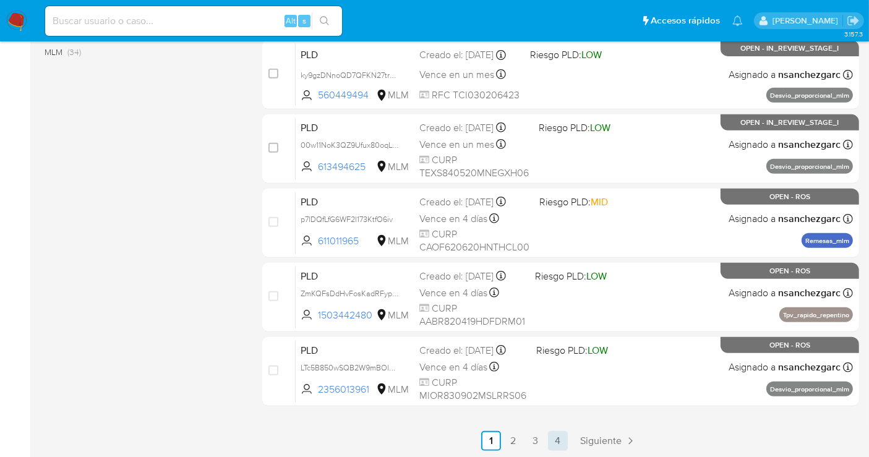
click at [565, 442] on link "4" at bounding box center [558, 441] width 20 height 20
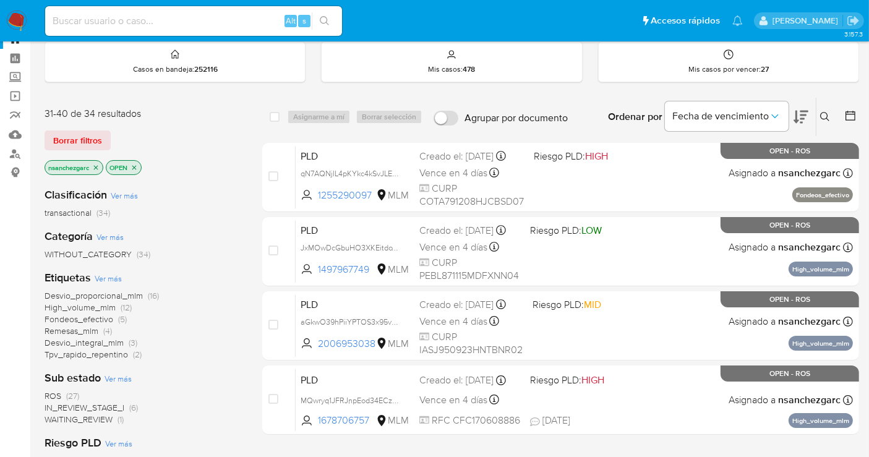
scroll to position [250, 0]
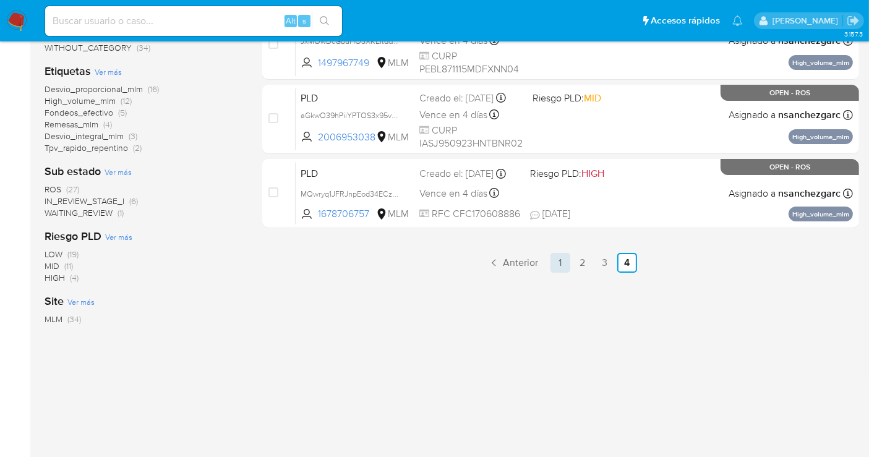
click at [559, 262] on link "1" at bounding box center [560, 263] width 20 height 20
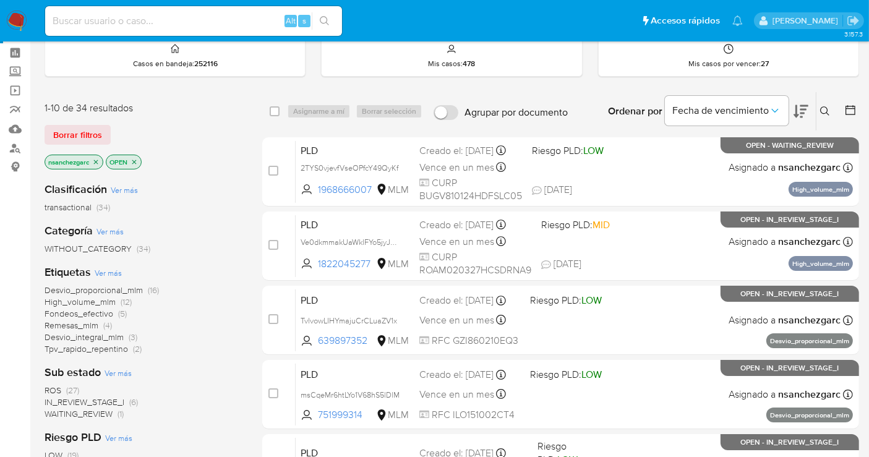
scroll to position [137, 0]
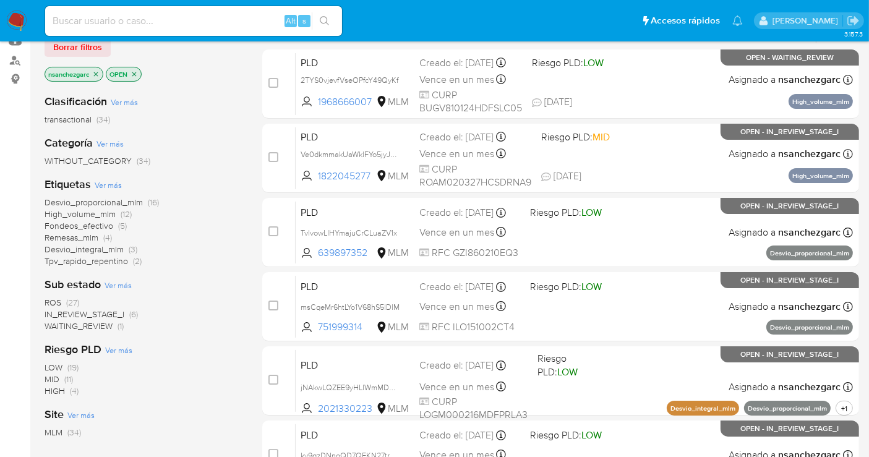
click at [21, 17] on img at bounding box center [16, 21] width 21 height 21
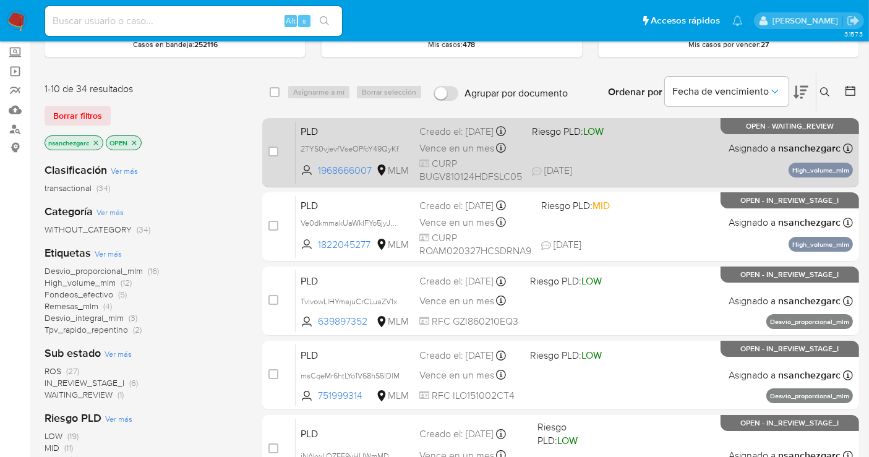
scroll to position [137, 0]
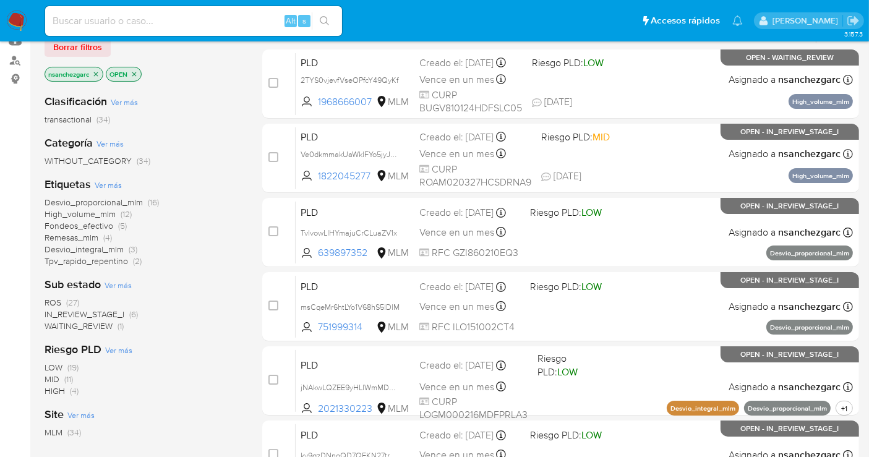
click at [12, 16] on img at bounding box center [16, 21] width 21 height 21
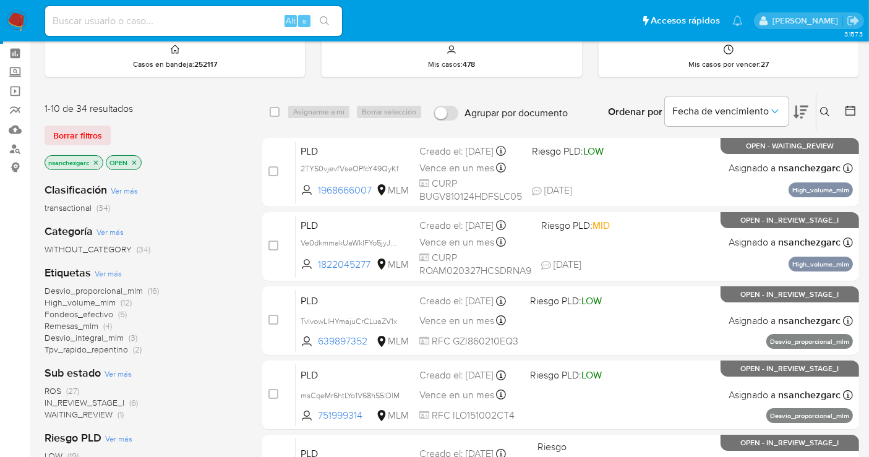
scroll to position [69, 0]
